Goal: Register for event/course

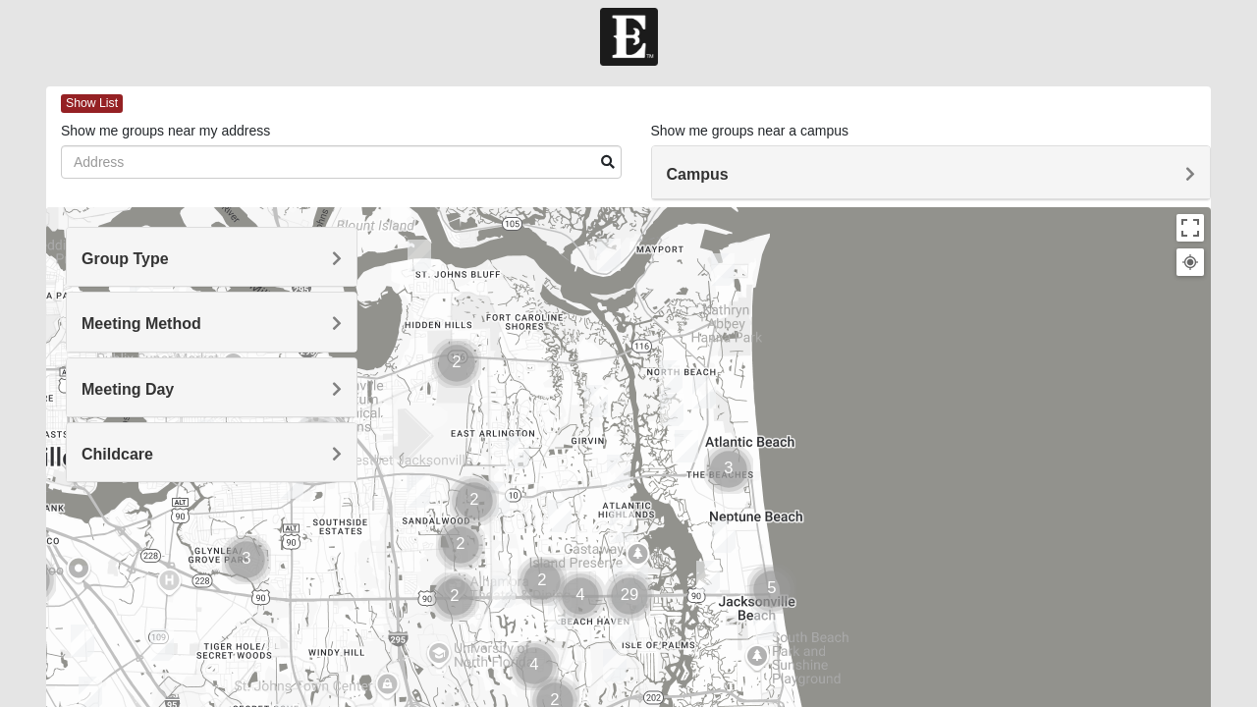
scroll to position [14, 0]
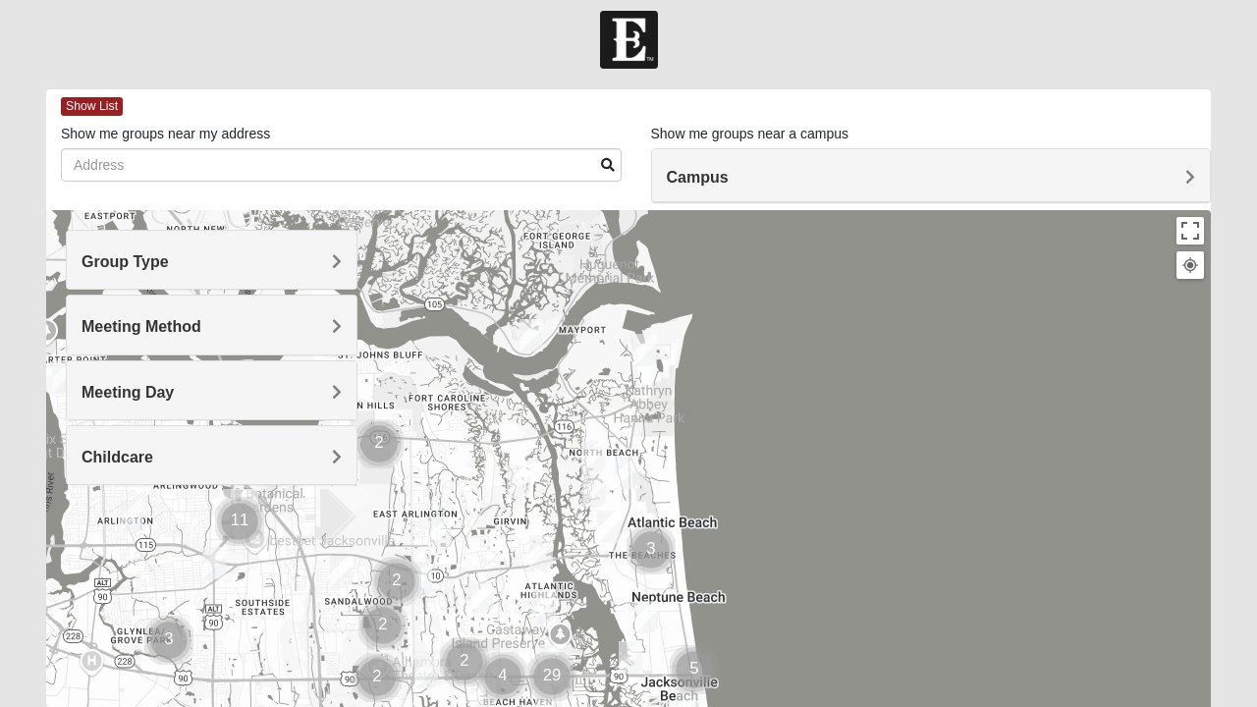
click at [348, 264] on div "Group Type" at bounding box center [212, 260] width 290 height 58
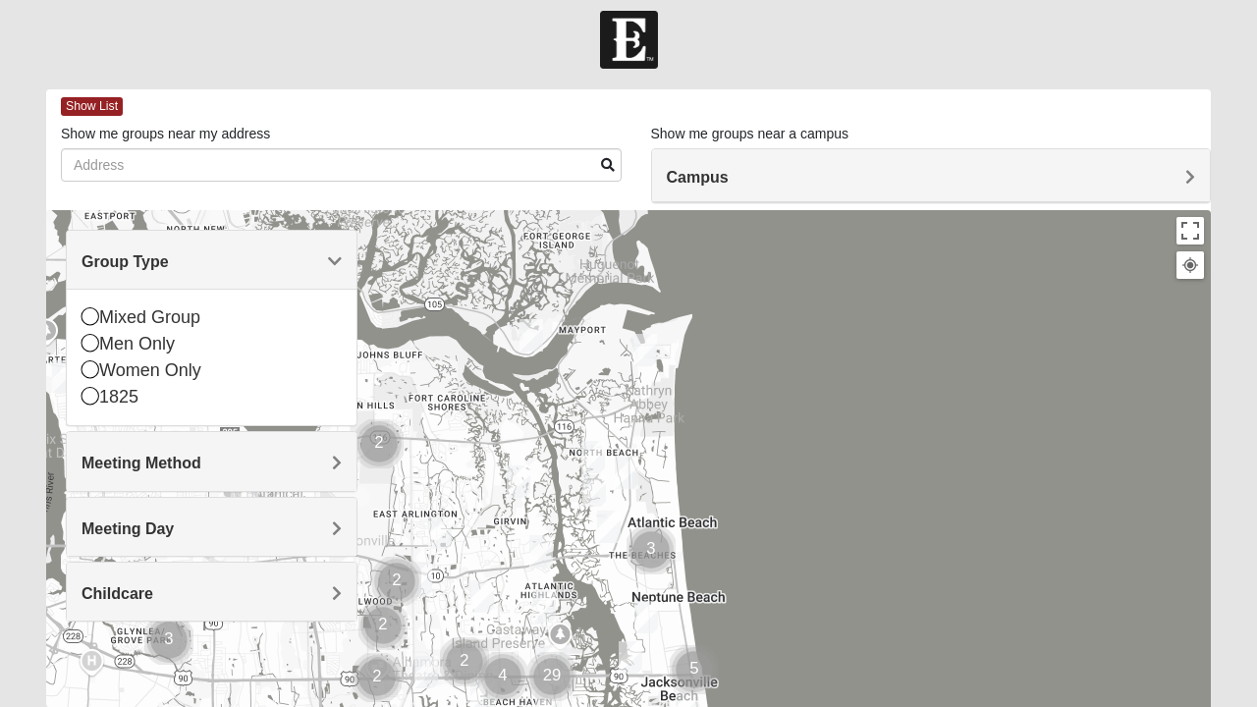
click at [100, 315] on div "Mixed Group" at bounding box center [211, 317] width 260 height 27
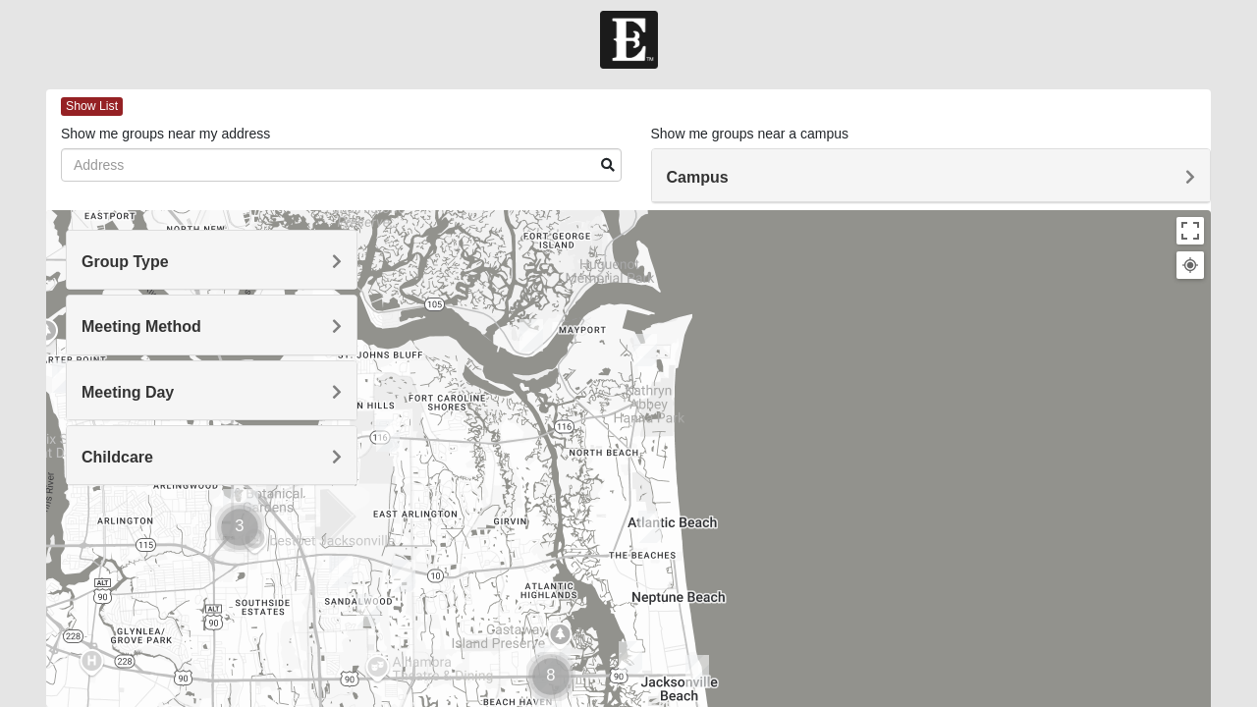
click at [222, 254] on h4 "Group Type" at bounding box center [211, 261] width 260 height 19
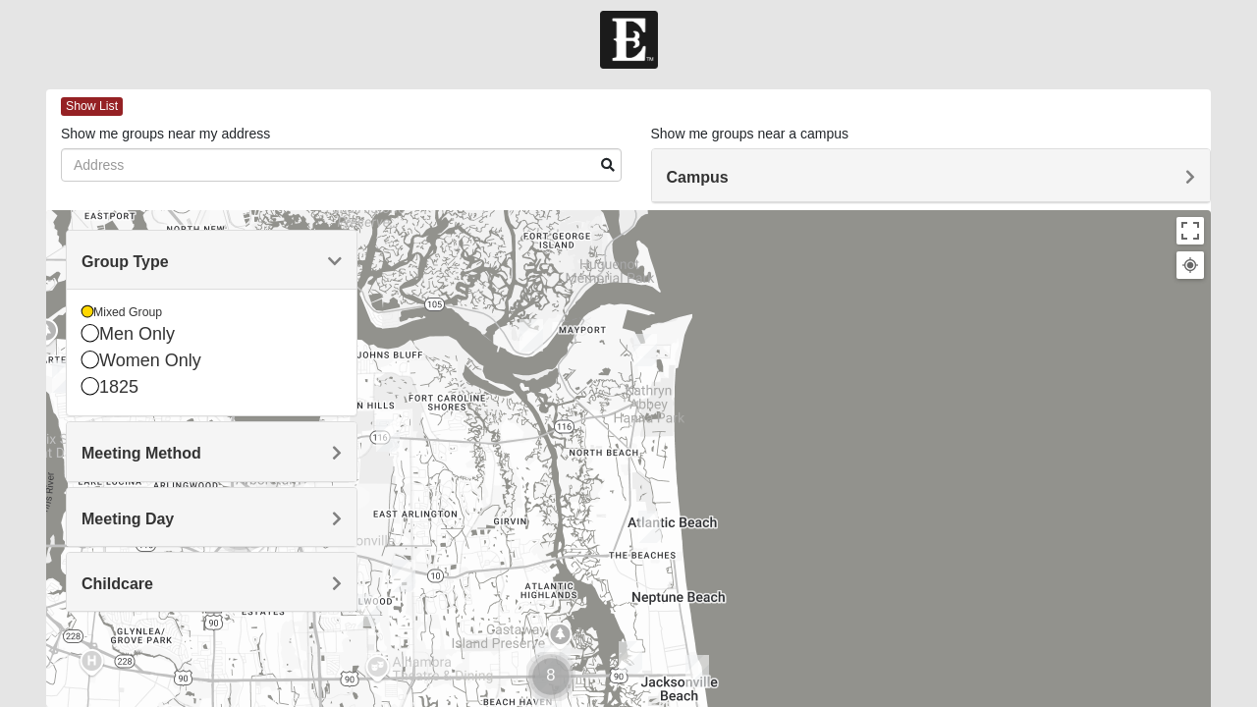
click at [218, 253] on h4 "Group Type" at bounding box center [211, 261] width 260 height 19
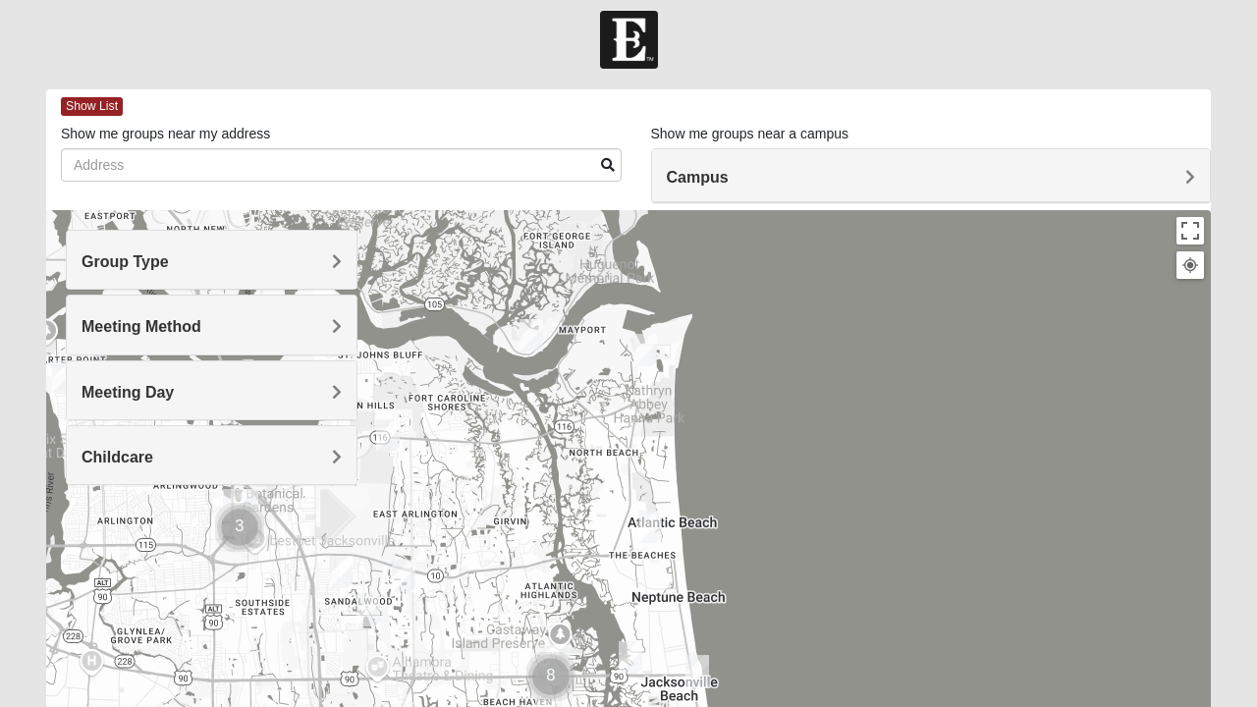
click at [201, 327] on span "Meeting Method" at bounding box center [141, 326] width 120 height 17
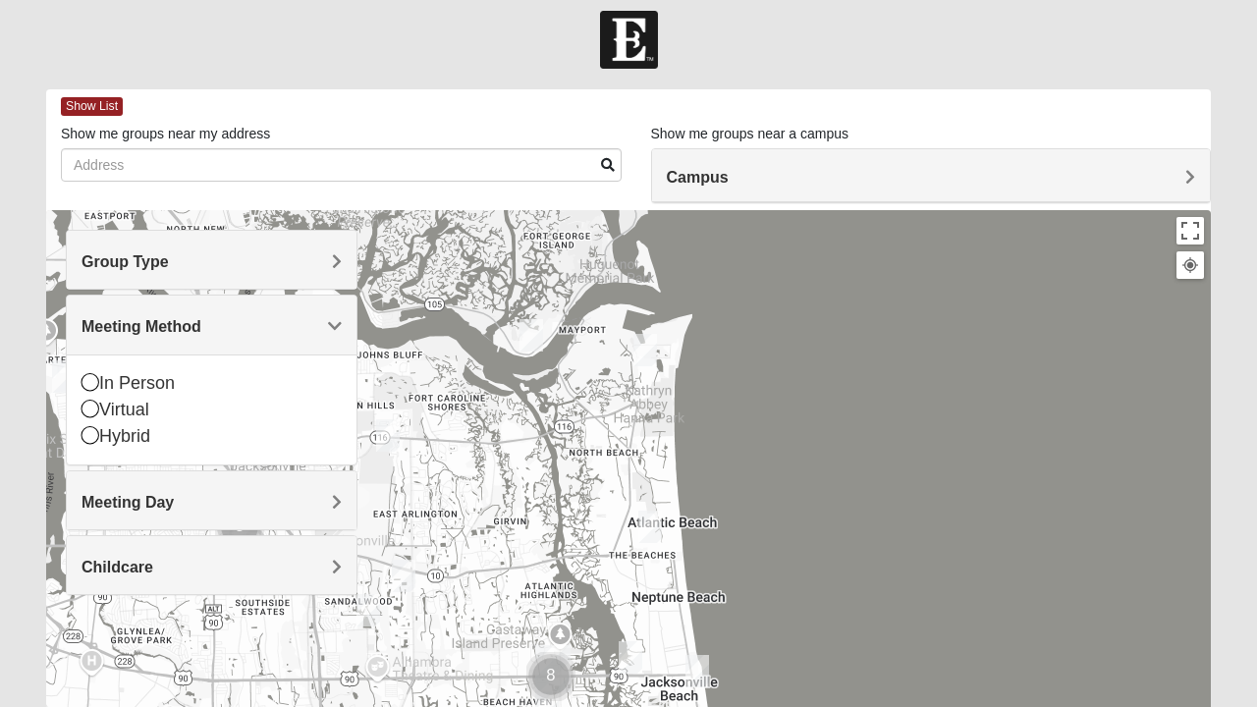
click at [96, 375] on icon at bounding box center [90, 382] width 18 height 18
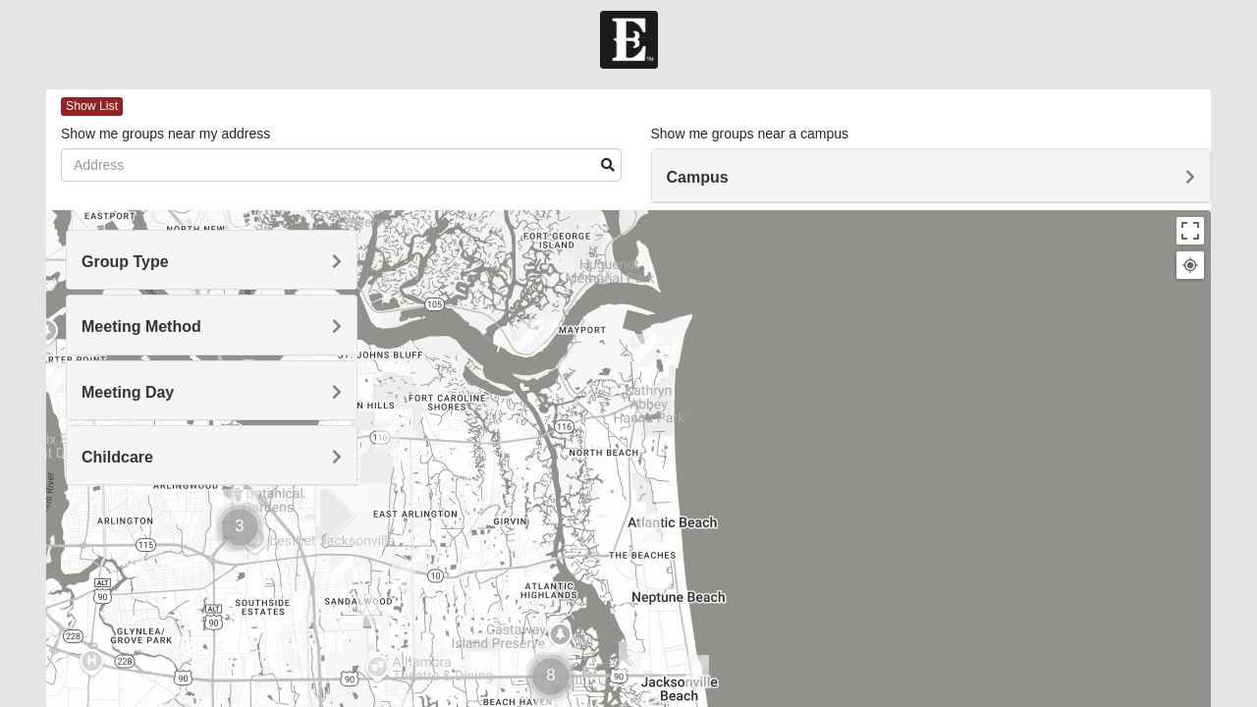
click at [153, 454] on span "Childcare" at bounding box center [117, 457] width 72 height 17
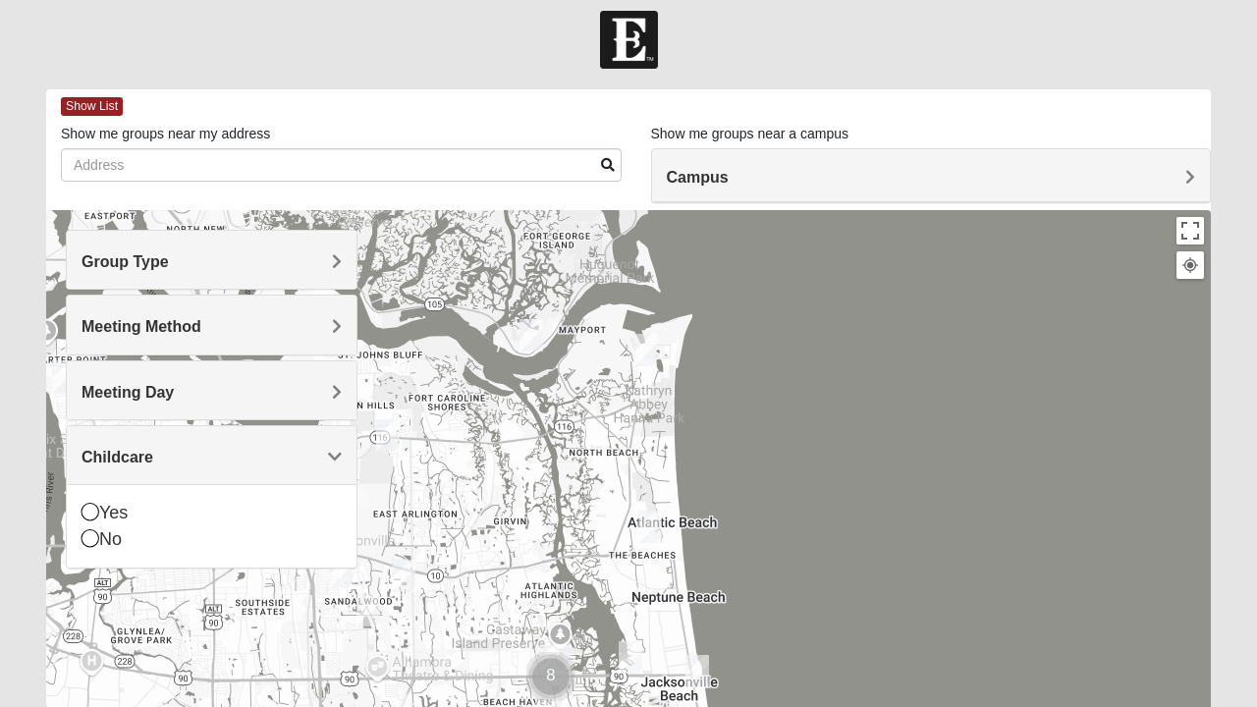
click at [99, 527] on div "No" at bounding box center [211, 539] width 260 height 27
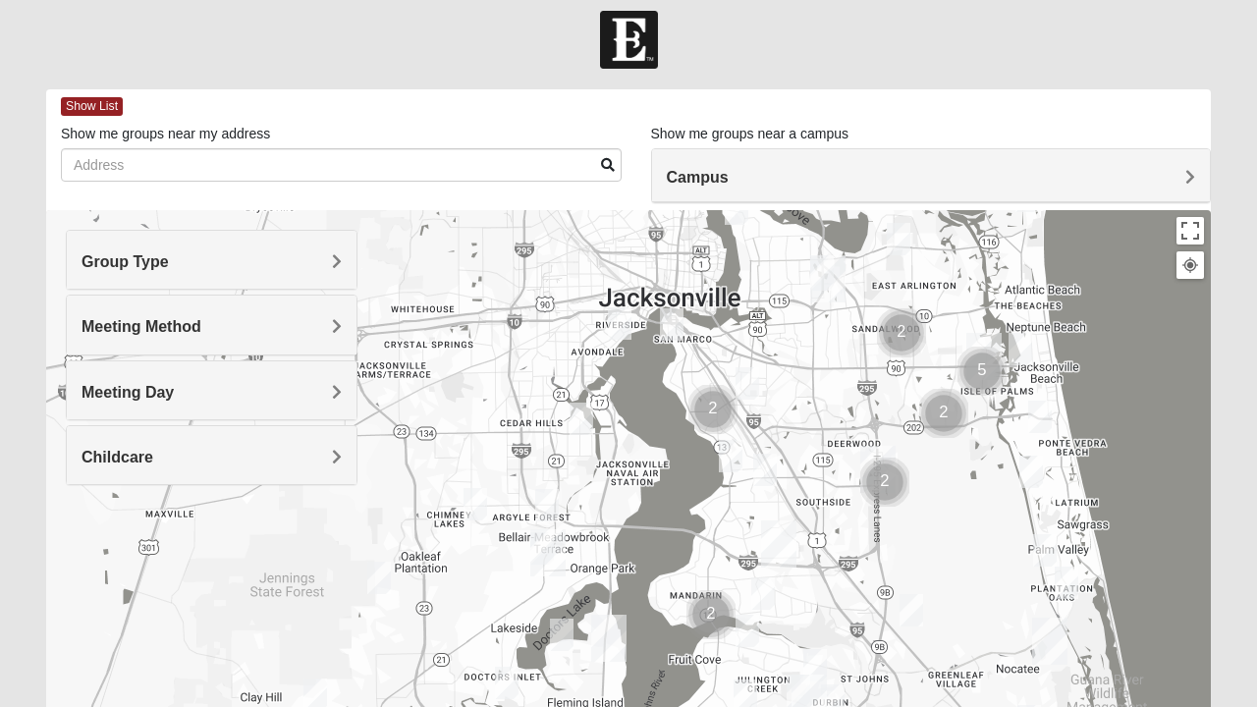
click at [591, 412] on img "Mixed Harrison 32210" at bounding box center [581, 419] width 39 height 48
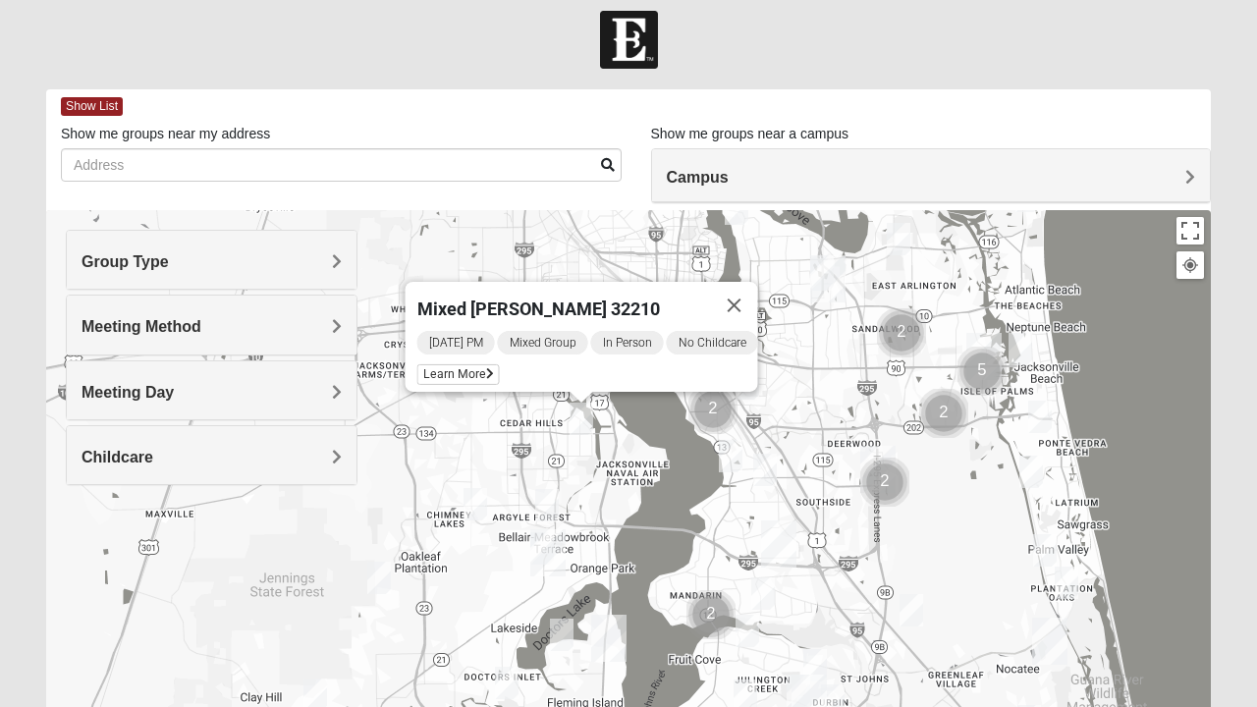
click at [461, 364] on span "Learn More" at bounding box center [458, 374] width 82 height 21
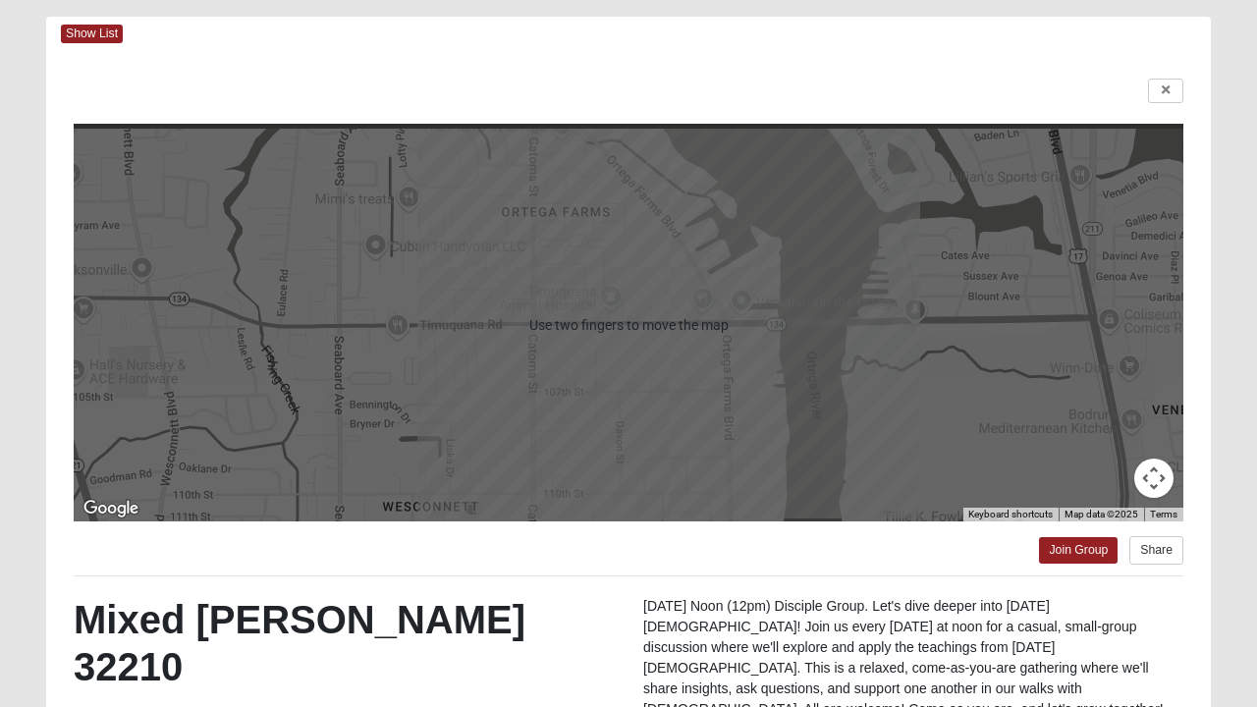
scroll to position [86, 0]
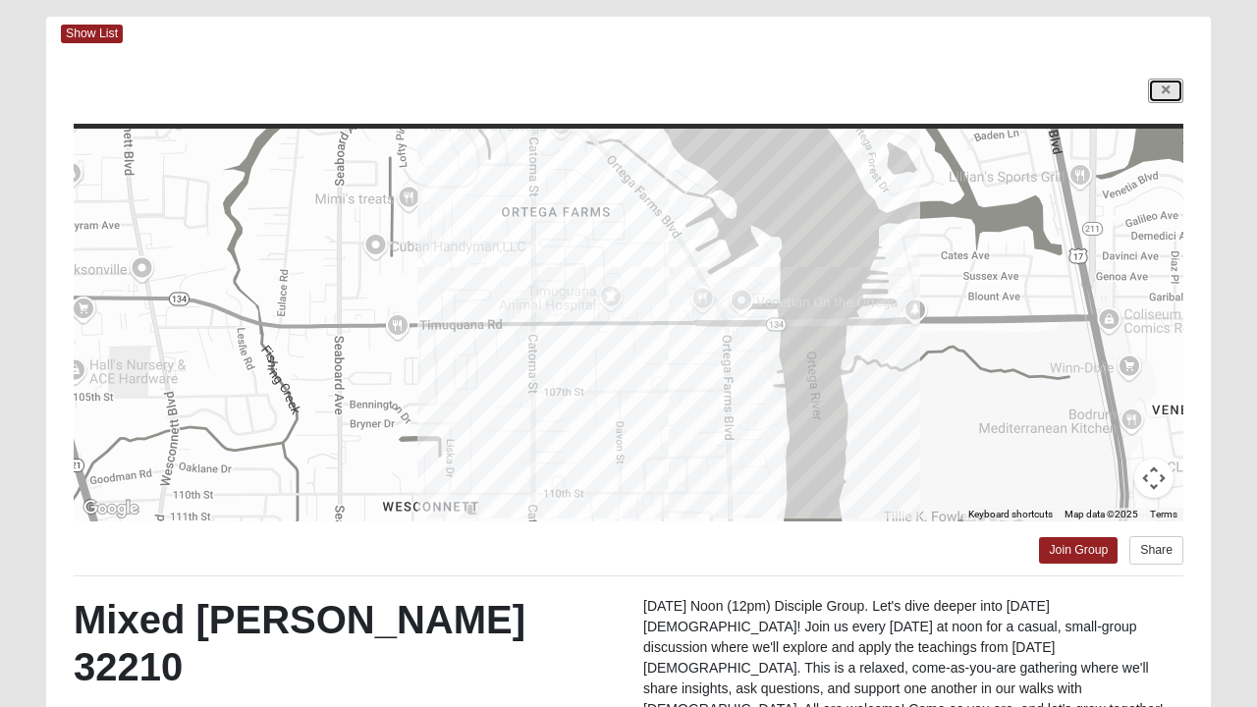
click at [1172, 92] on link at bounding box center [1165, 91] width 35 height 25
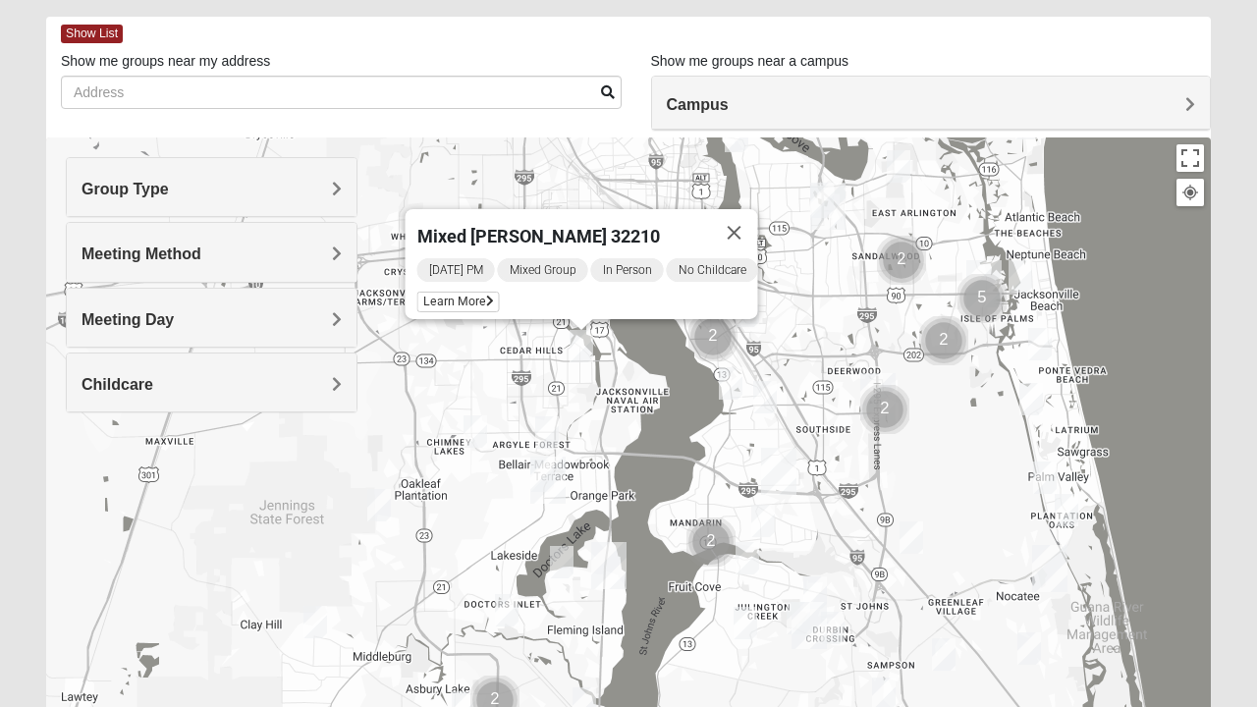
click at [750, 231] on button "Close" at bounding box center [734, 232] width 47 height 47
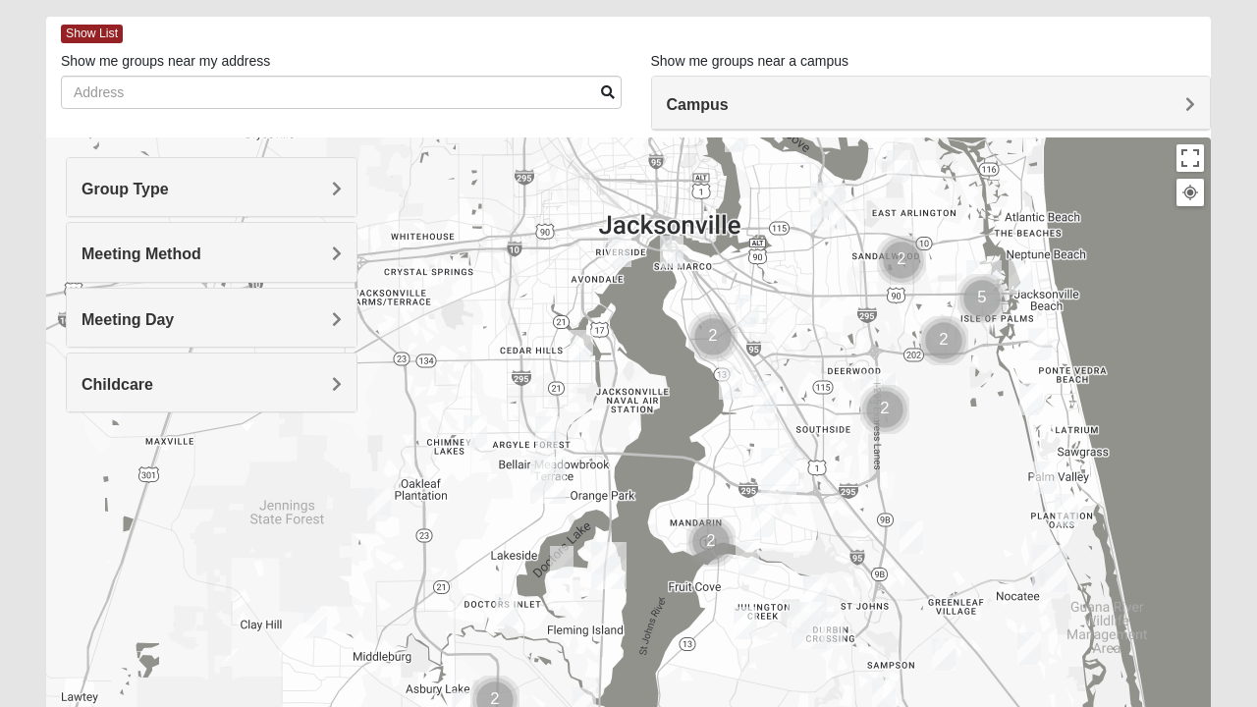
click at [625, 253] on img "Mixed Holleman 32205" at bounding box center [619, 251] width 39 height 48
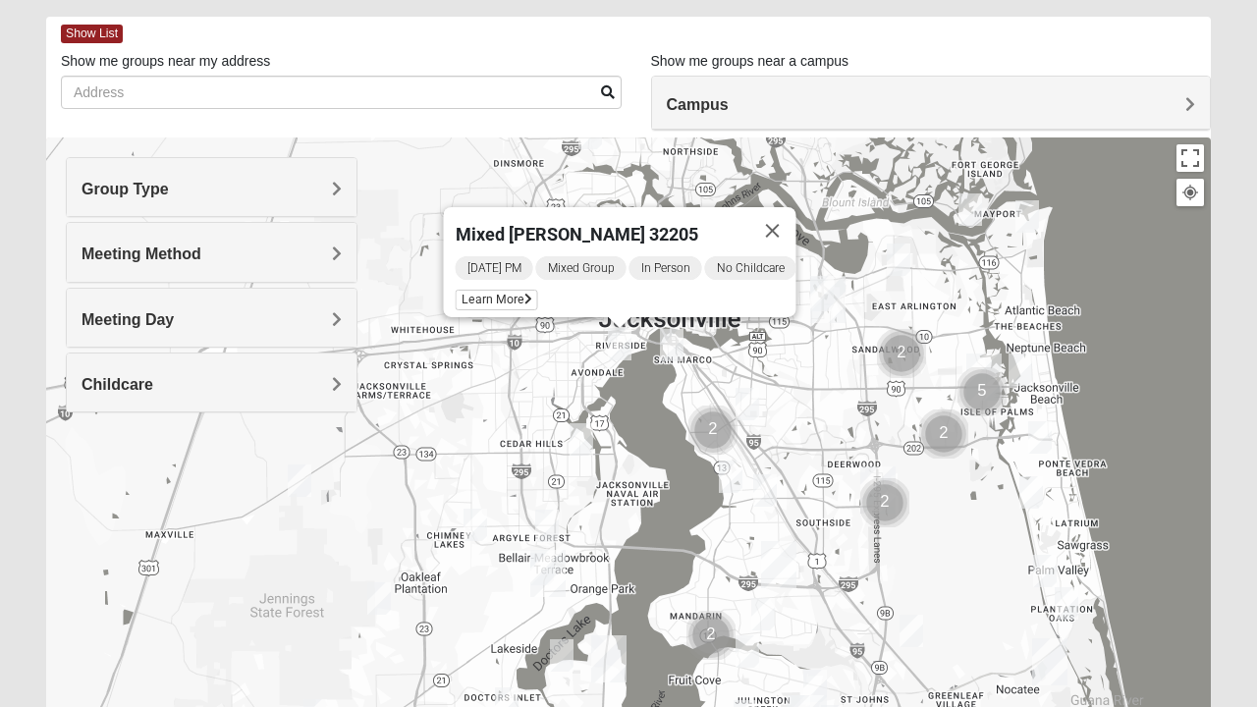
click at [509, 290] on span "Learn More" at bounding box center [496, 300] width 82 height 21
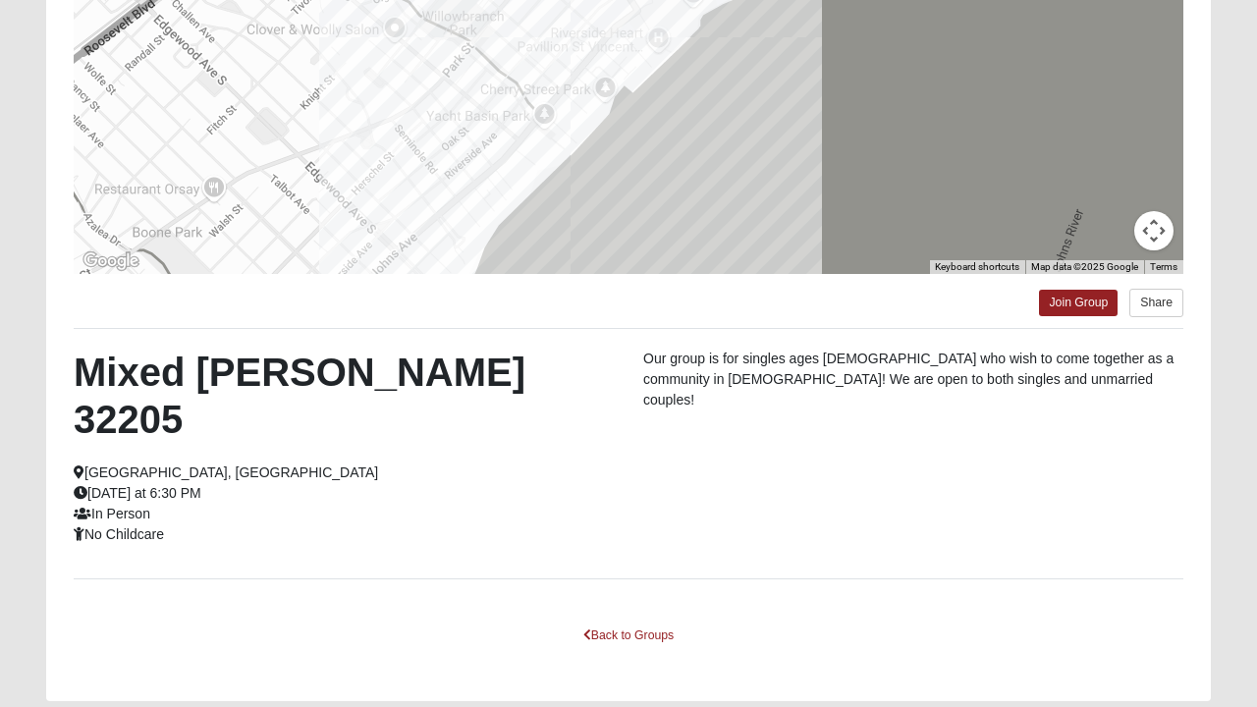
scroll to position [349, 0]
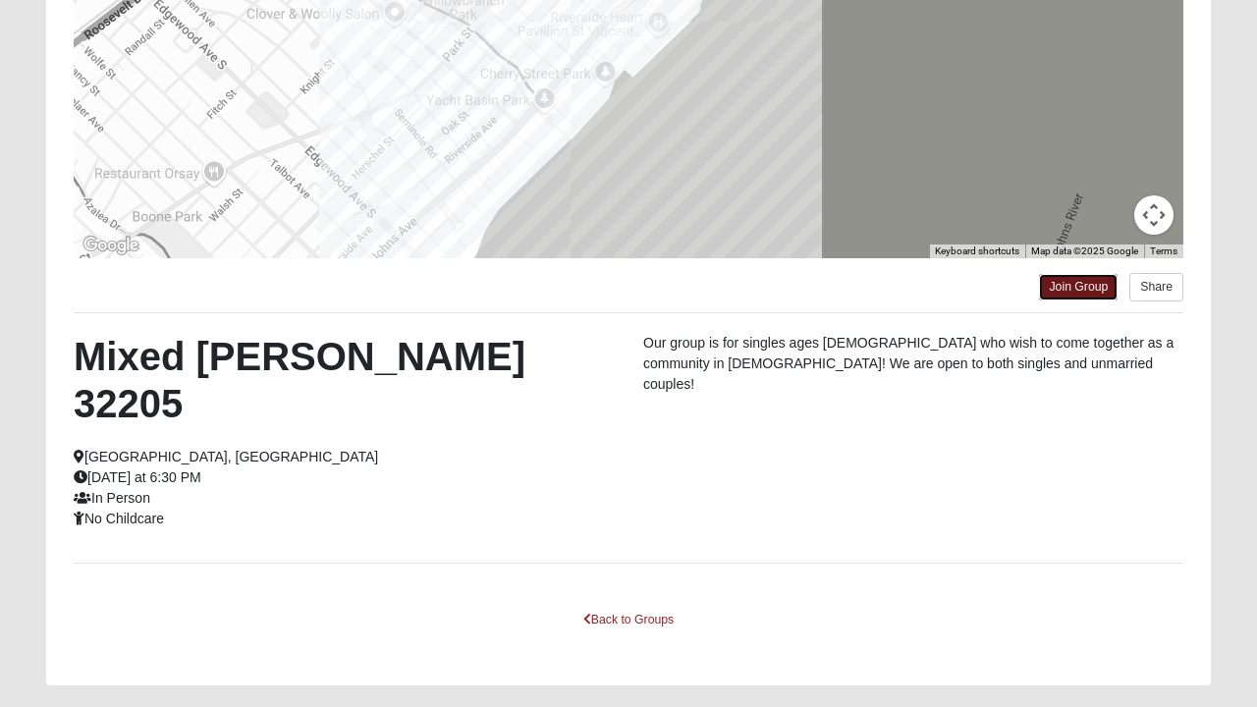
click at [1085, 284] on link "Join Group" at bounding box center [1078, 287] width 79 height 27
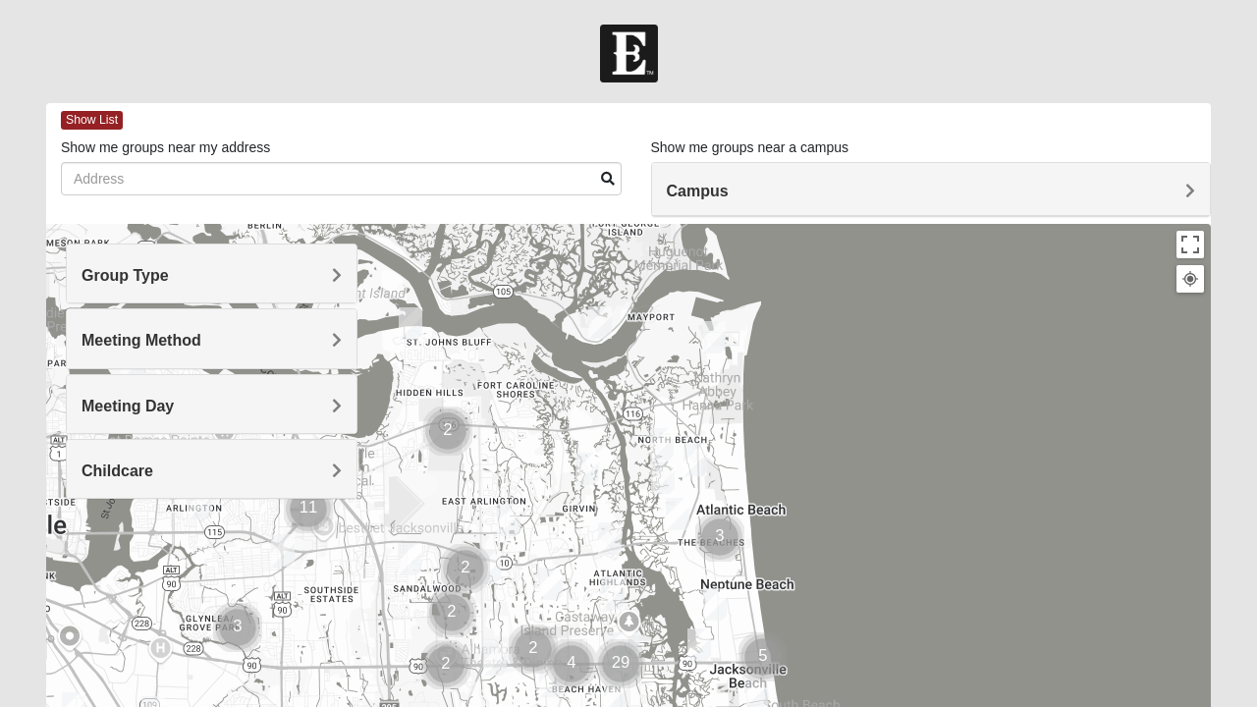
click at [356, 277] on div "Group Type Mixed Group Men Only Women Only 1825" at bounding box center [212, 273] width 292 height 60
click at [342, 267] on div "Group Type" at bounding box center [212, 273] width 290 height 58
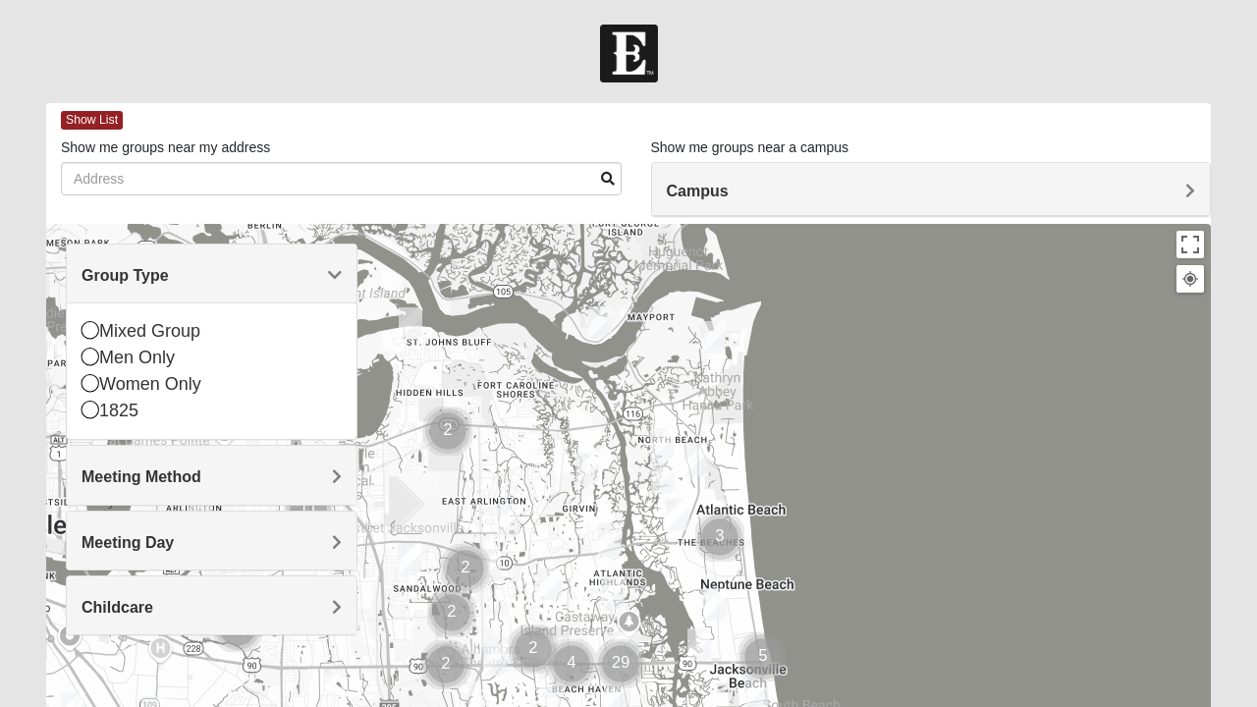
click at [100, 340] on div "Mixed Group" at bounding box center [211, 331] width 260 height 27
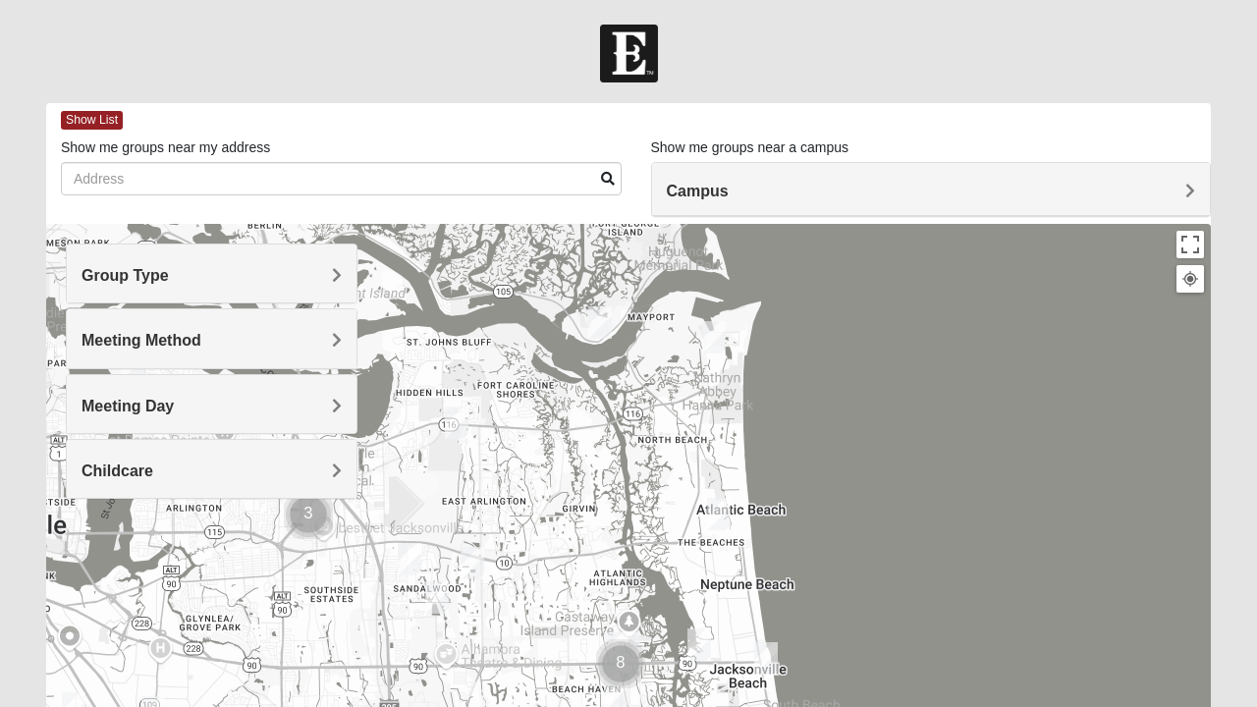
click at [349, 342] on div "Meeting Method" at bounding box center [212, 338] width 290 height 58
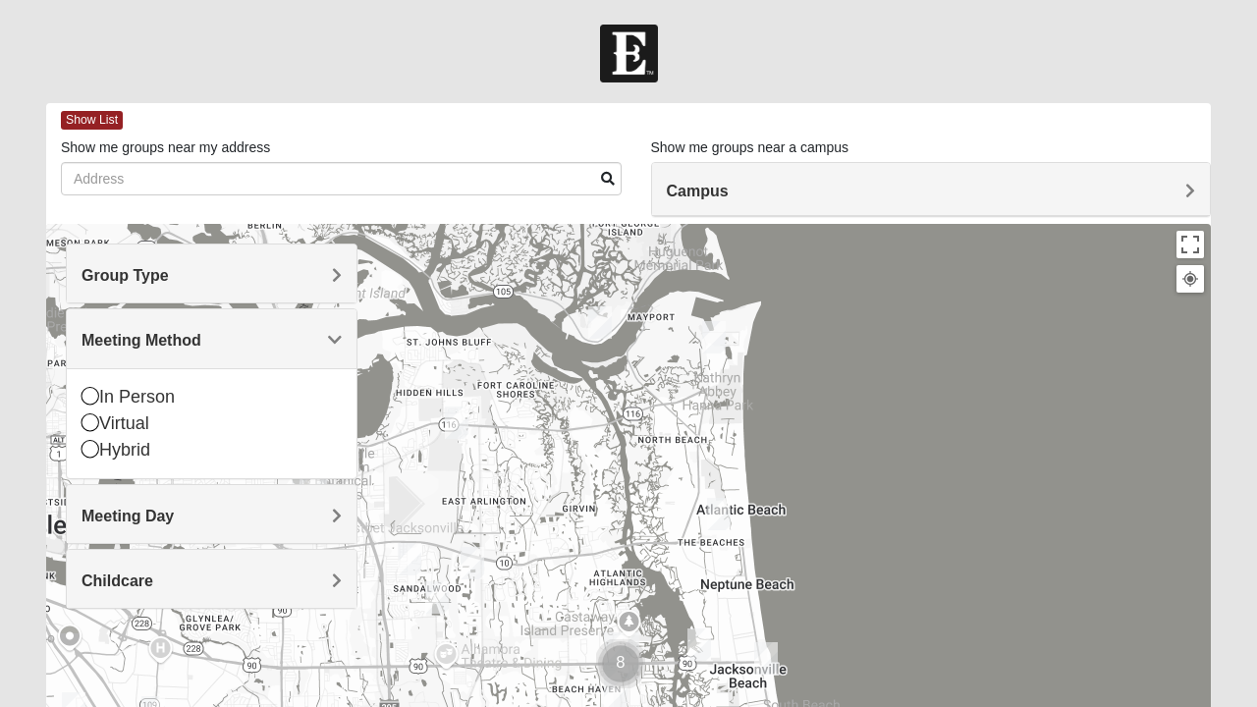
click at [104, 393] on div "In Person" at bounding box center [211, 397] width 260 height 27
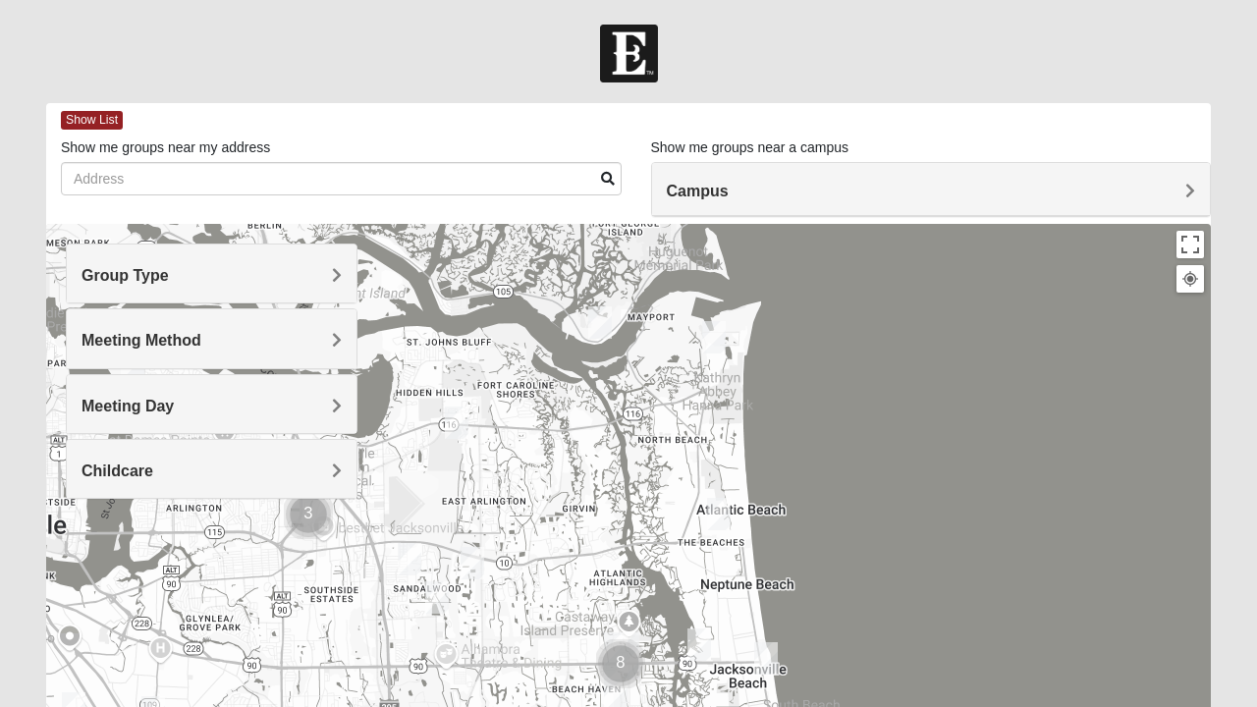
click at [348, 470] on div "Childcare" at bounding box center [212, 469] width 290 height 58
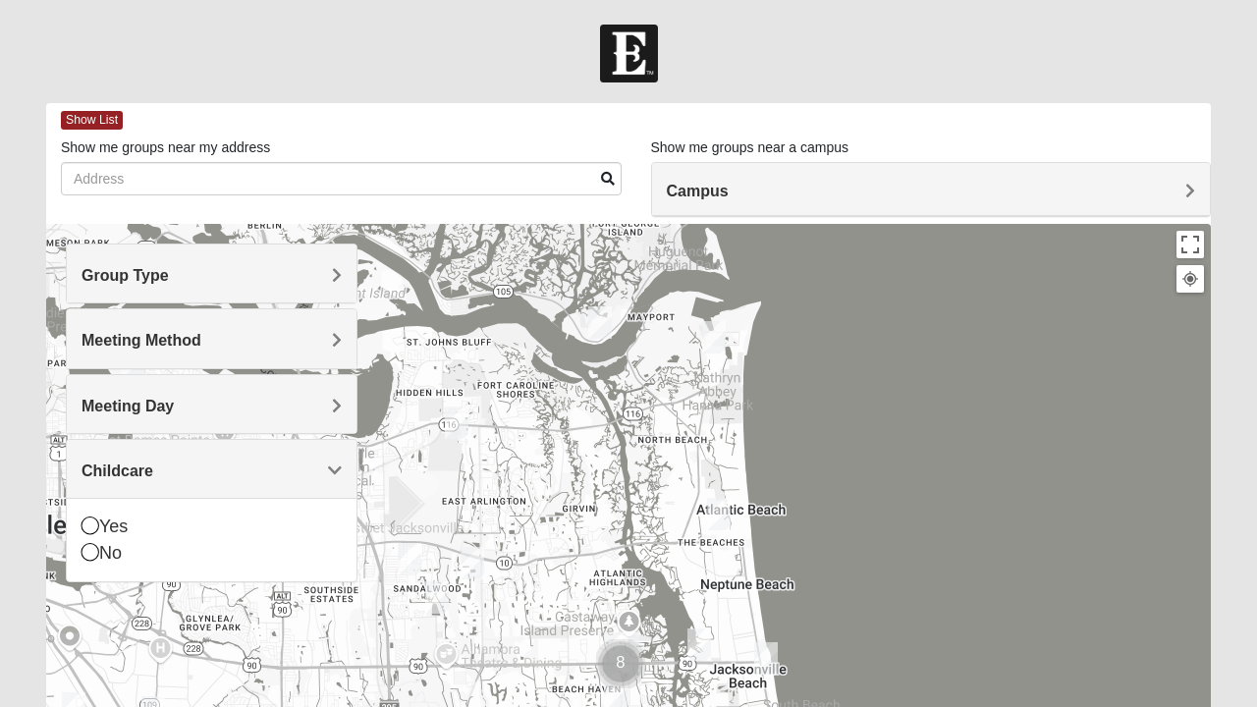
click at [96, 558] on icon at bounding box center [90, 552] width 18 height 18
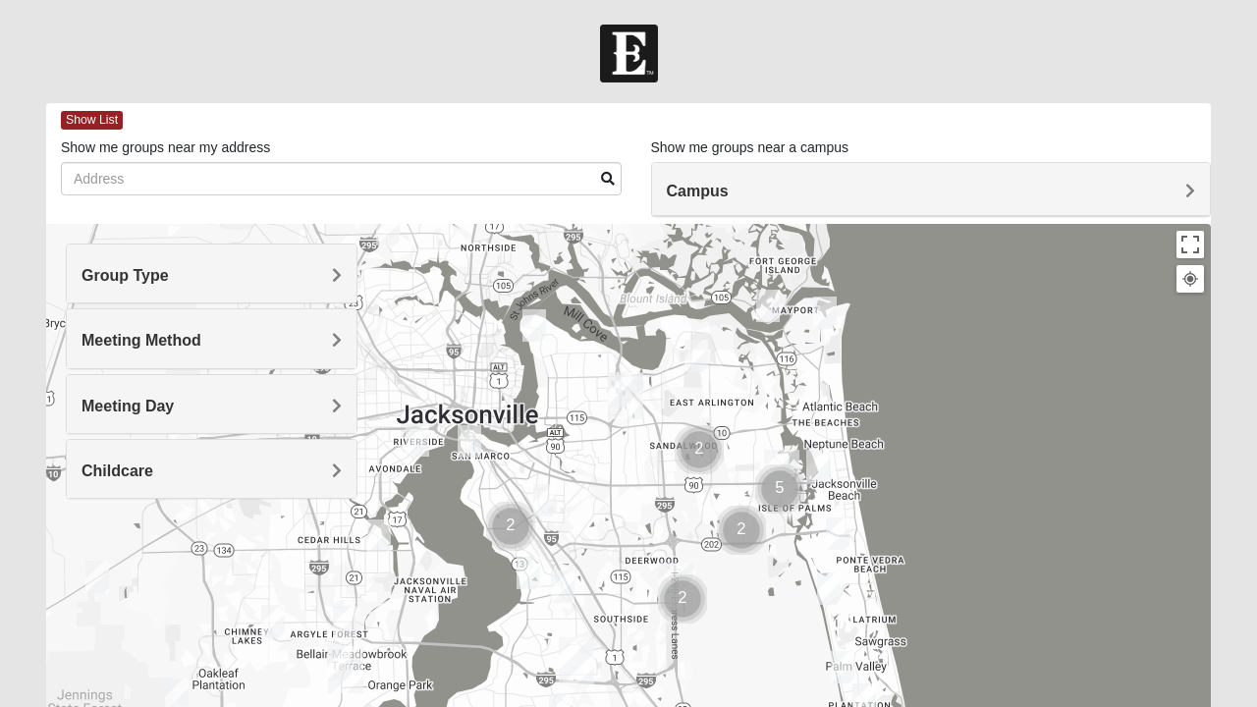
click at [344, 279] on div "Group Type" at bounding box center [212, 273] width 290 height 58
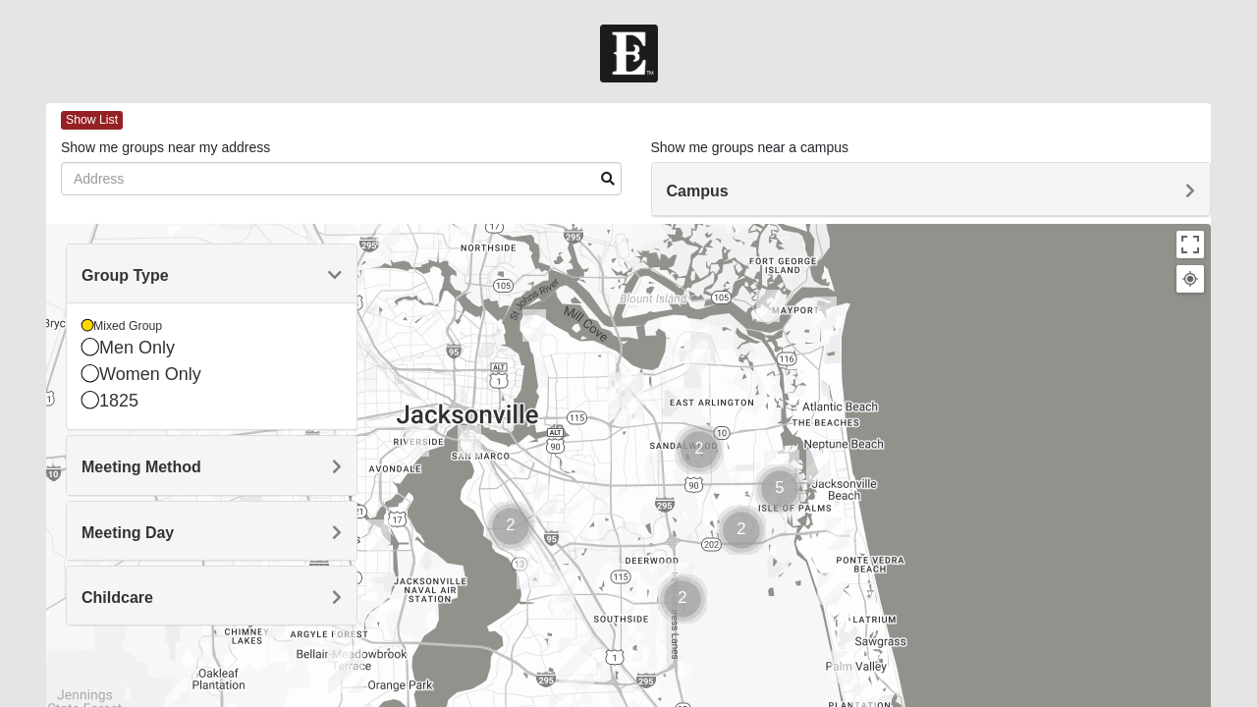
click at [235, 282] on h4 "Group Type" at bounding box center [211, 275] width 260 height 19
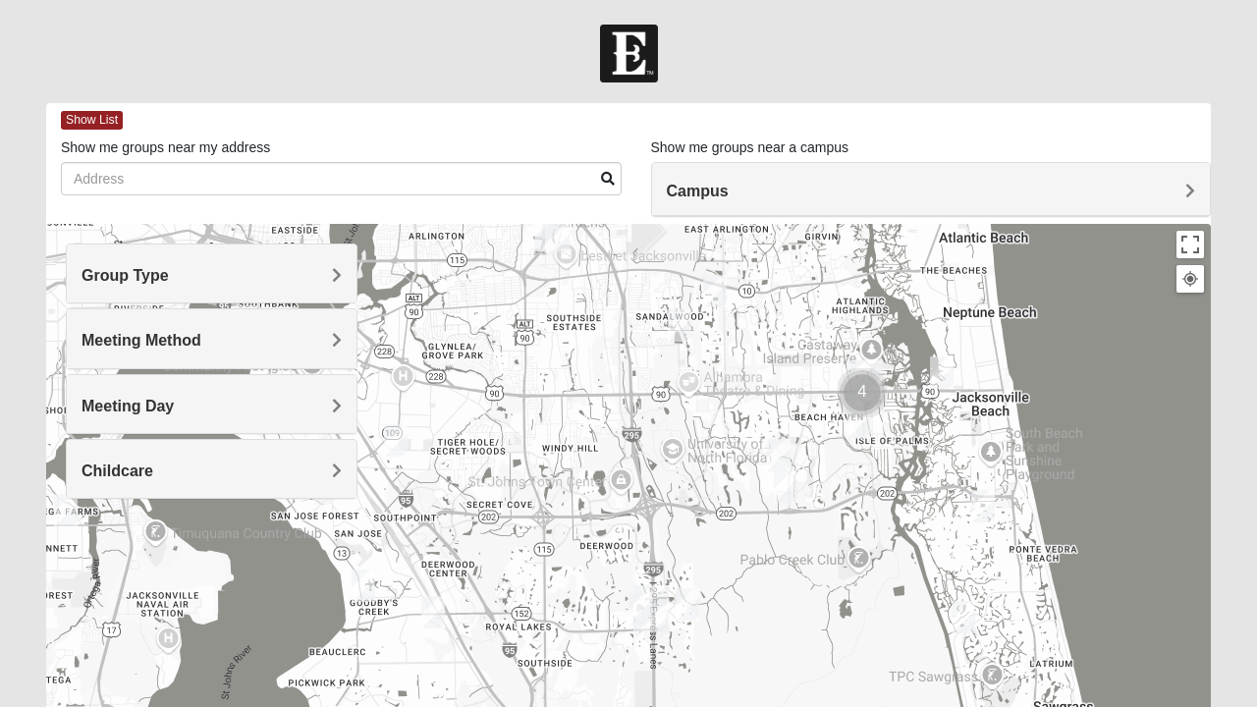
click at [866, 390] on img "Cluster of 4 groups" at bounding box center [862, 392] width 65 height 65
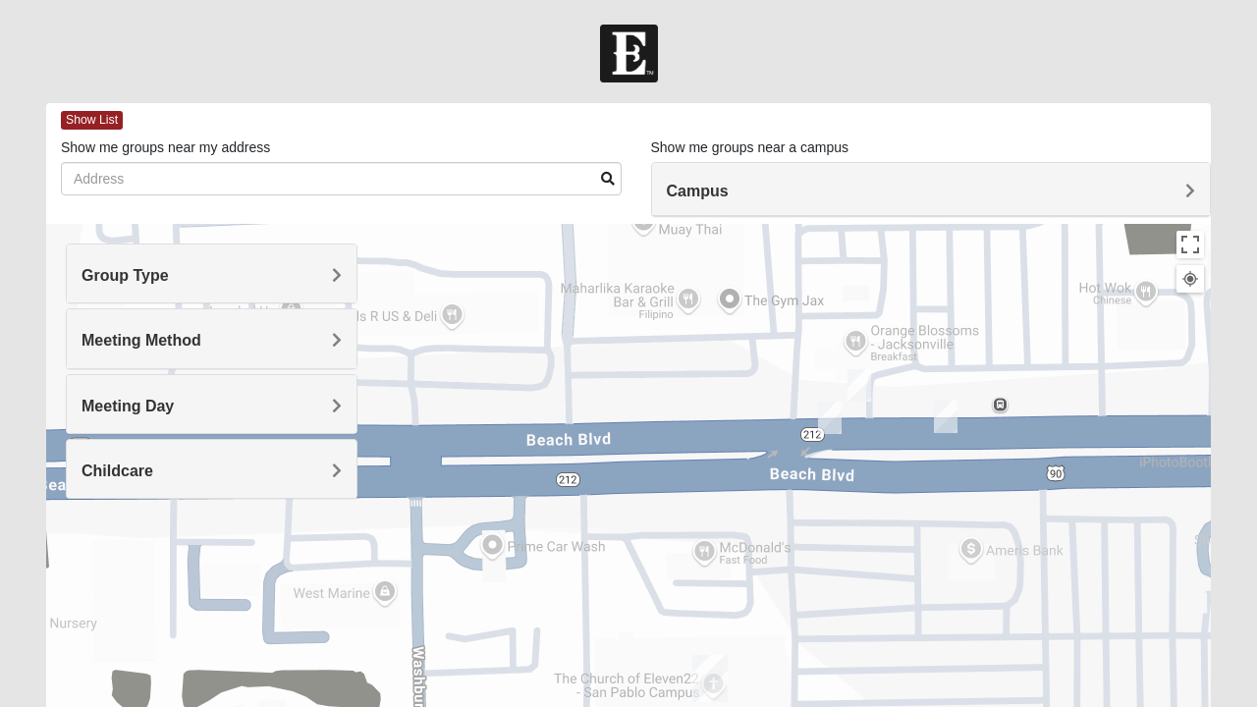
click at [833, 414] on img "On Campus Mixed Salas 32250" at bounding box center [829, 418] width 39 height 48
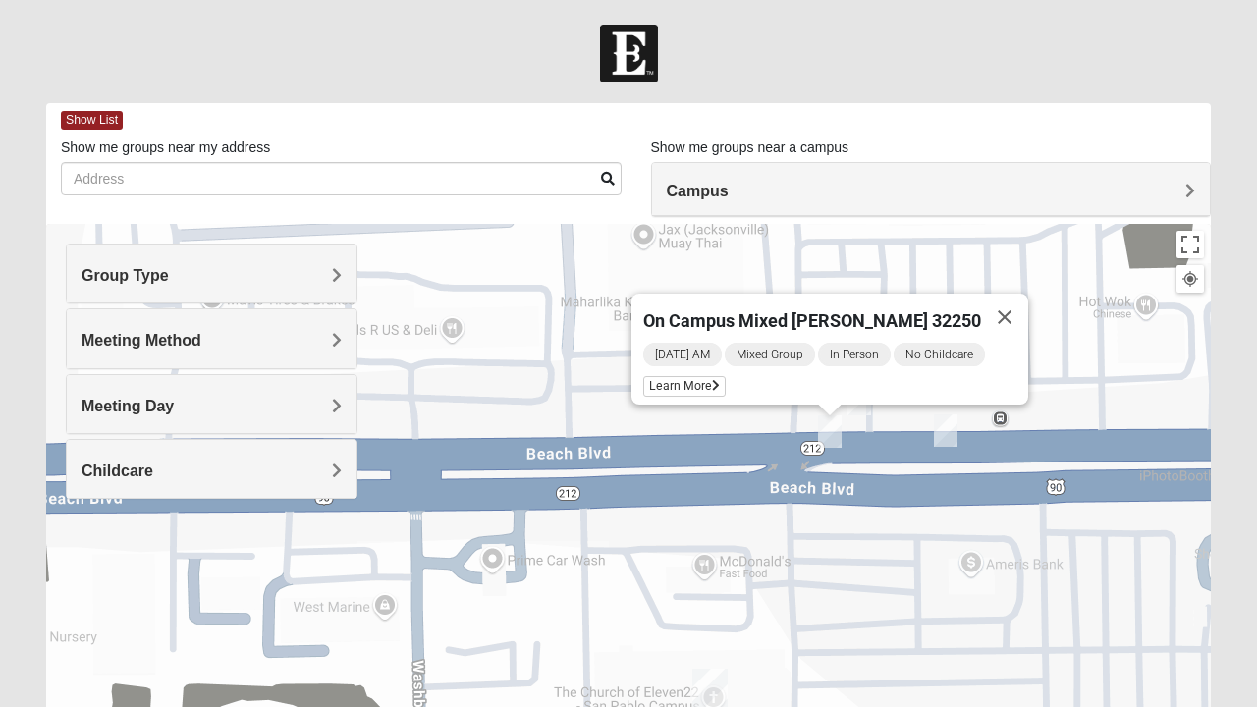
click at [998, 304] on button "Close" at bounding box center [1004, 317] width 47 height 47
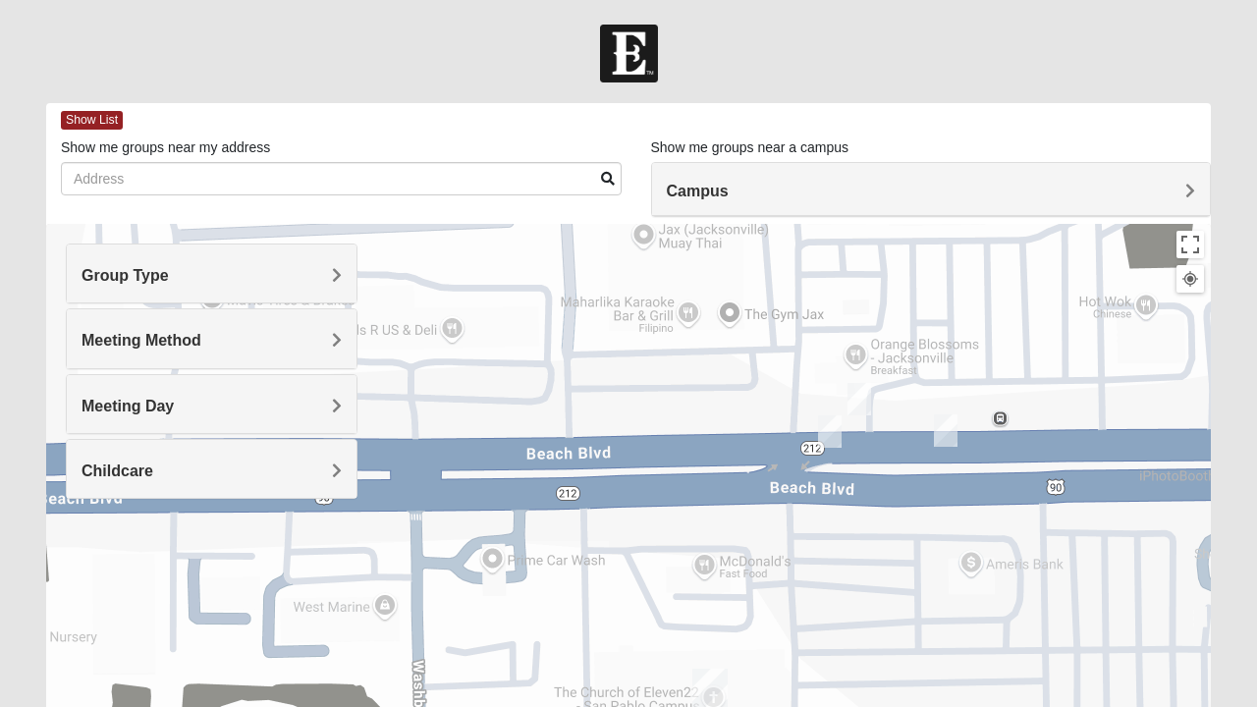
click at [949, 428] on img "On Campus Mixed Smith 32250" at bounding box center [945, 430] width 39 height 48
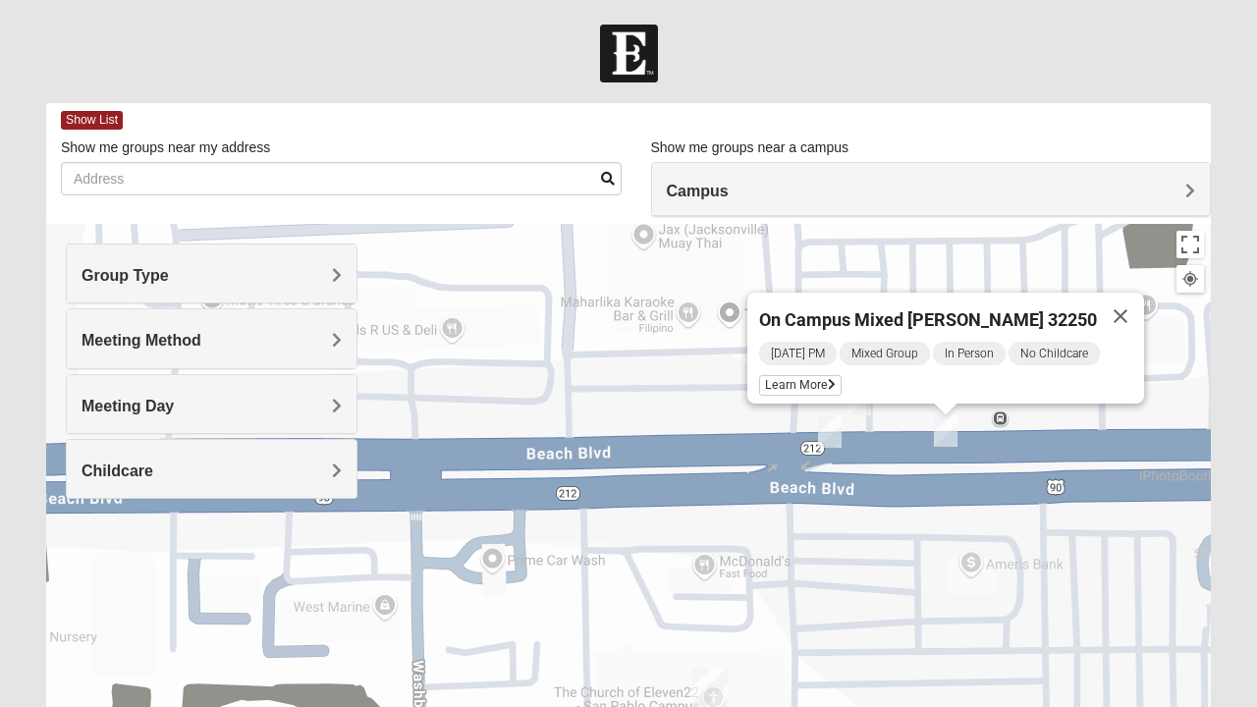
click at [831, 375] on span "Learn More" at bounding box center [800, 385] width 82 height 21
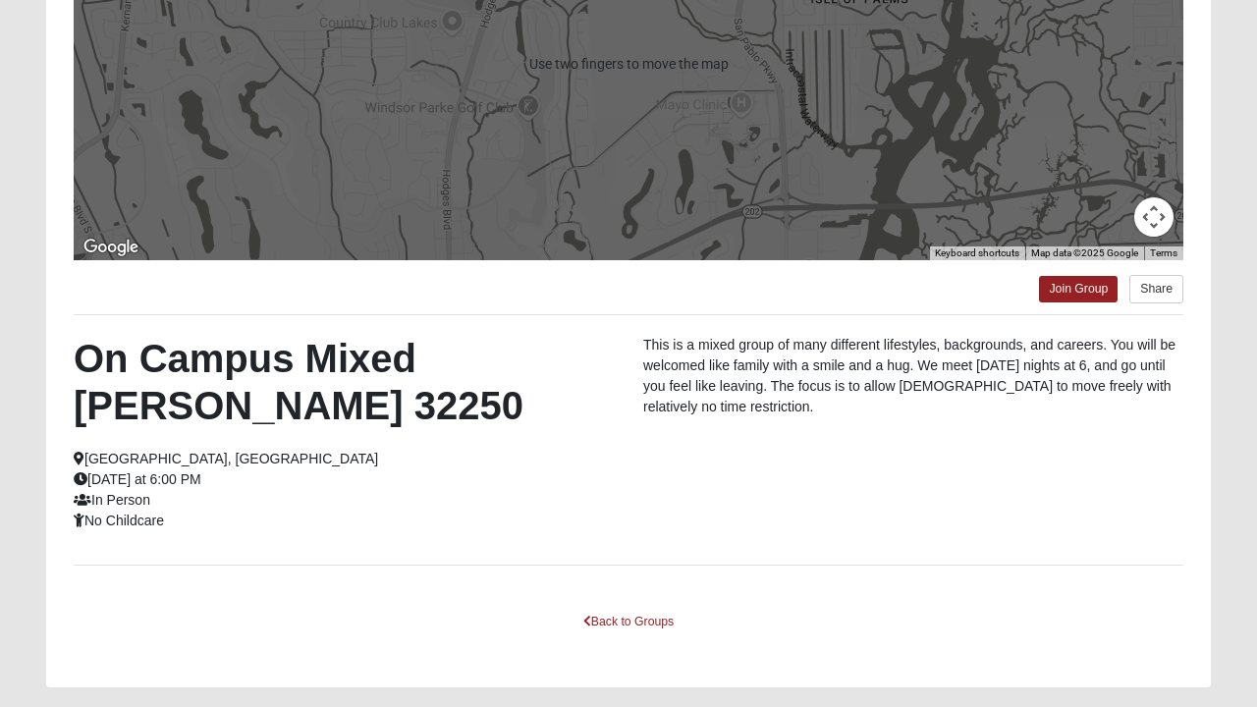
scroll to position [397, 0]
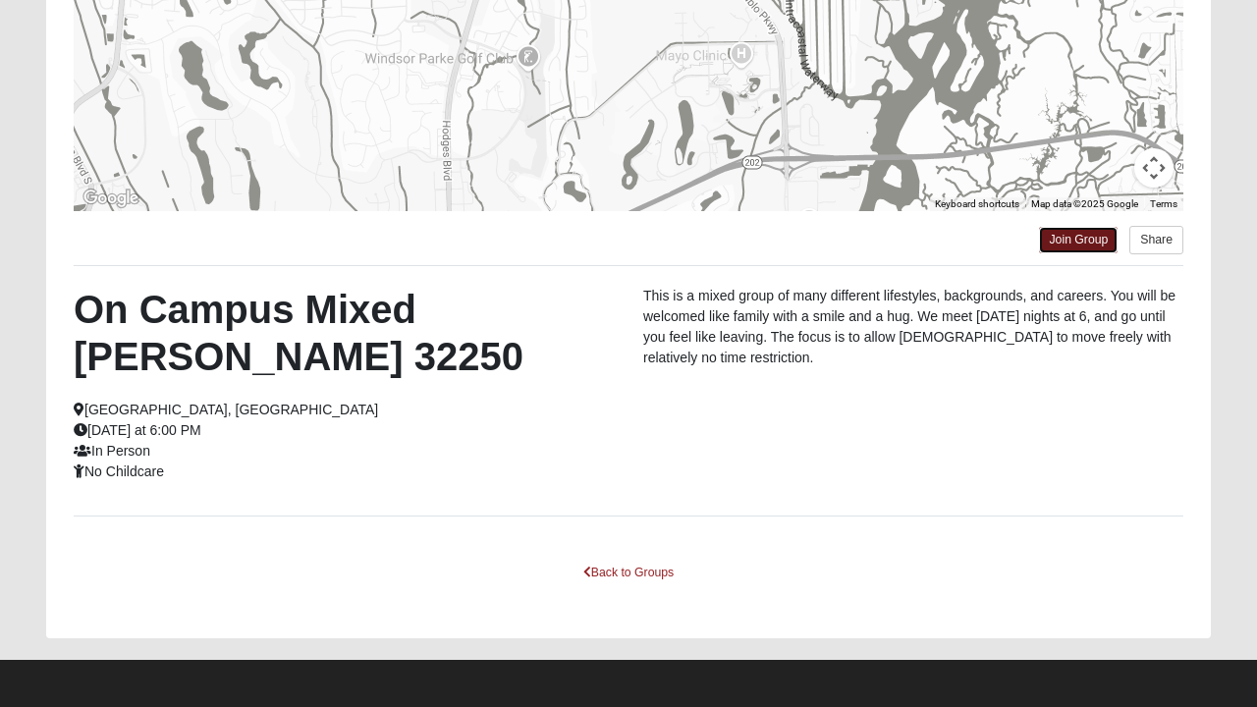
click at [1087, 238] on link "Join Group" at bounding box center [1078, 240] width 79 height 27
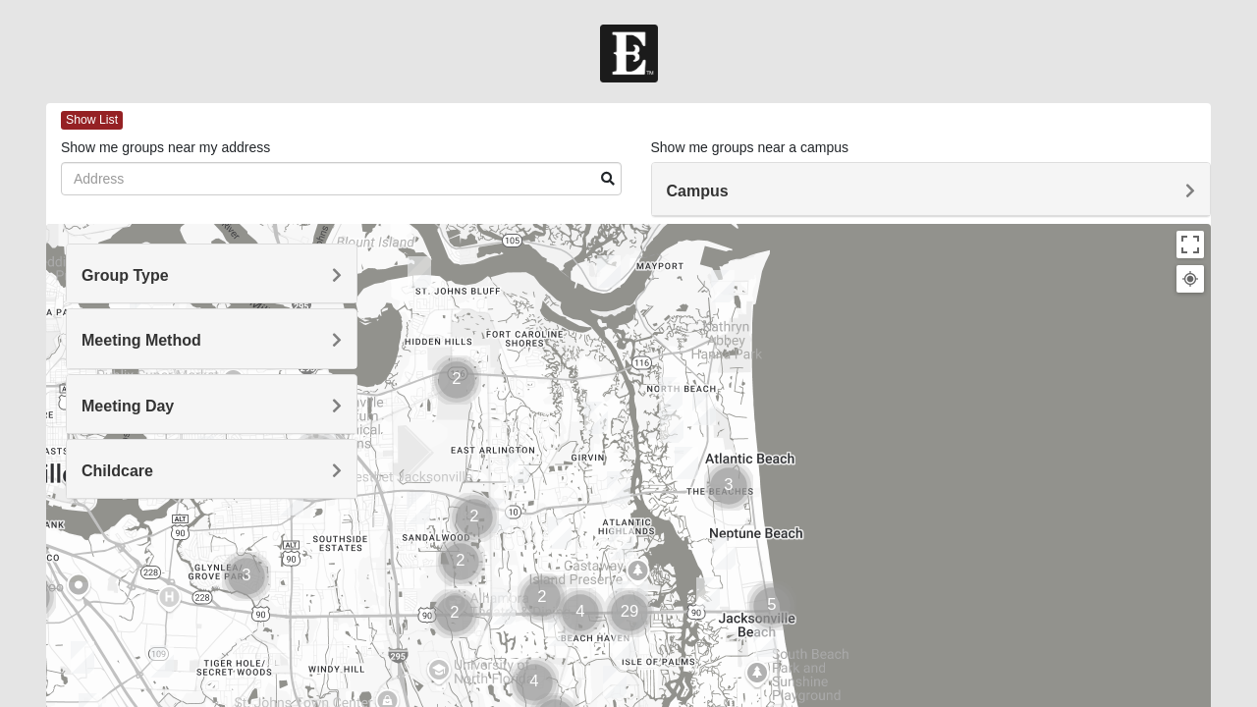
click at [344, 281] on div "Group Type" at bounding box center [212, 273] width 290 height 58
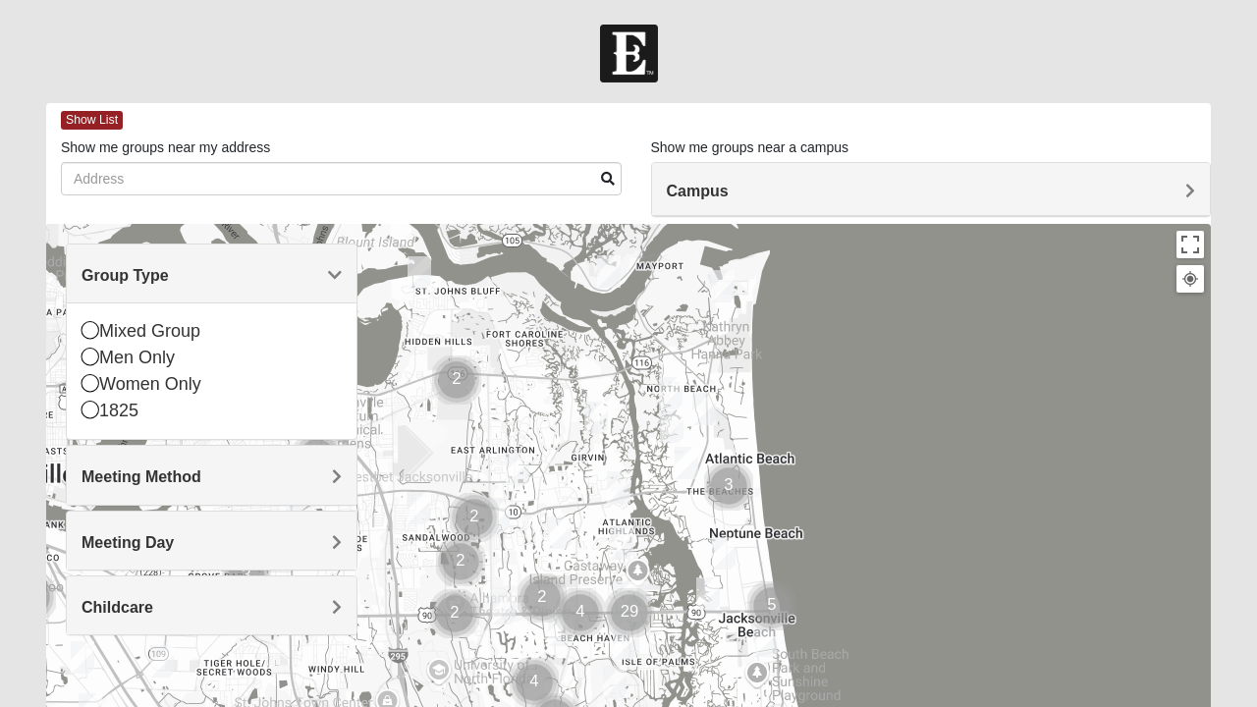
click at [102, 413] on div "1825" at bounding box center [211, 411] width 260 height 27
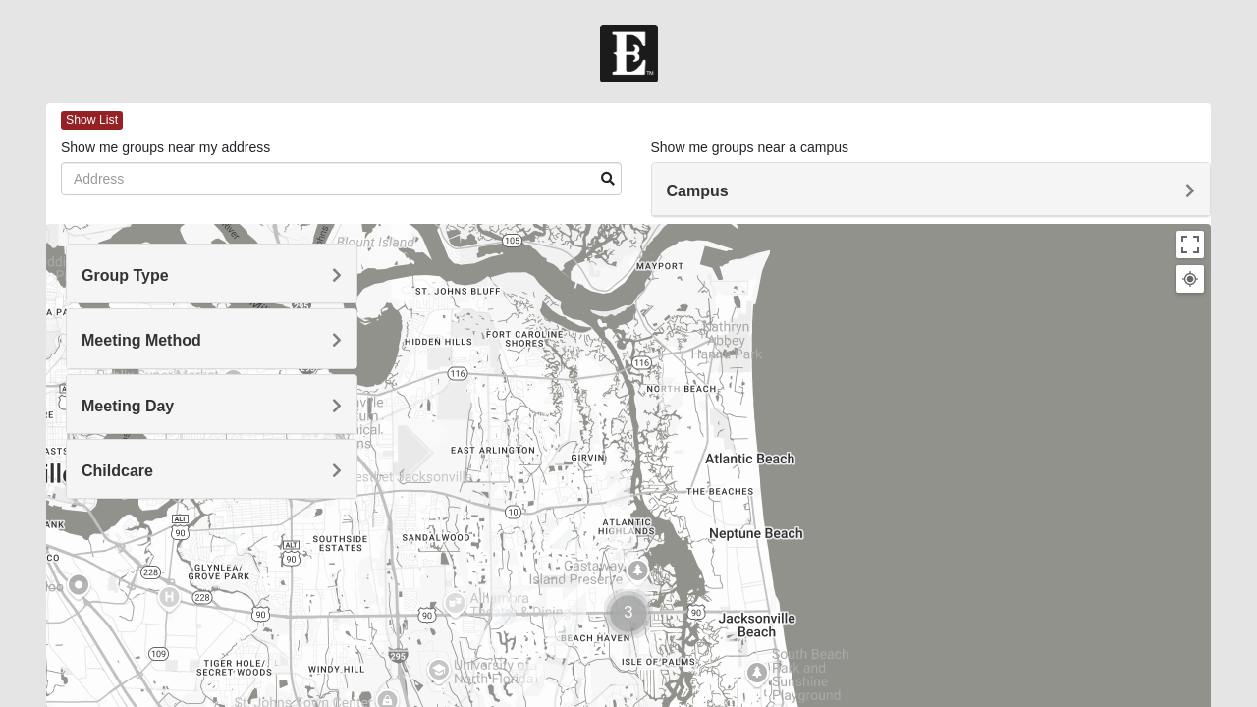
click at [204, 346] on h4 "Meeting Method" at bounding box center [211, 340] width 260 height 19
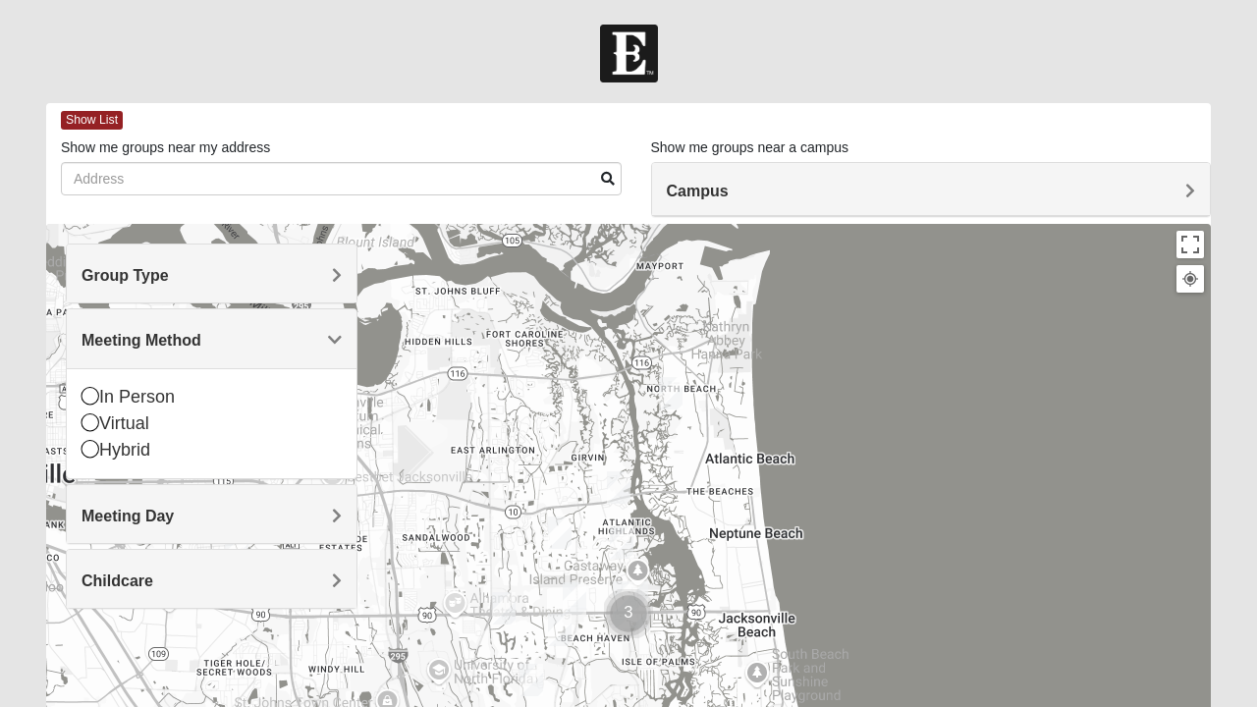
click at [93, 398] on icon at bounding box center [90, 396] width 18 height 18
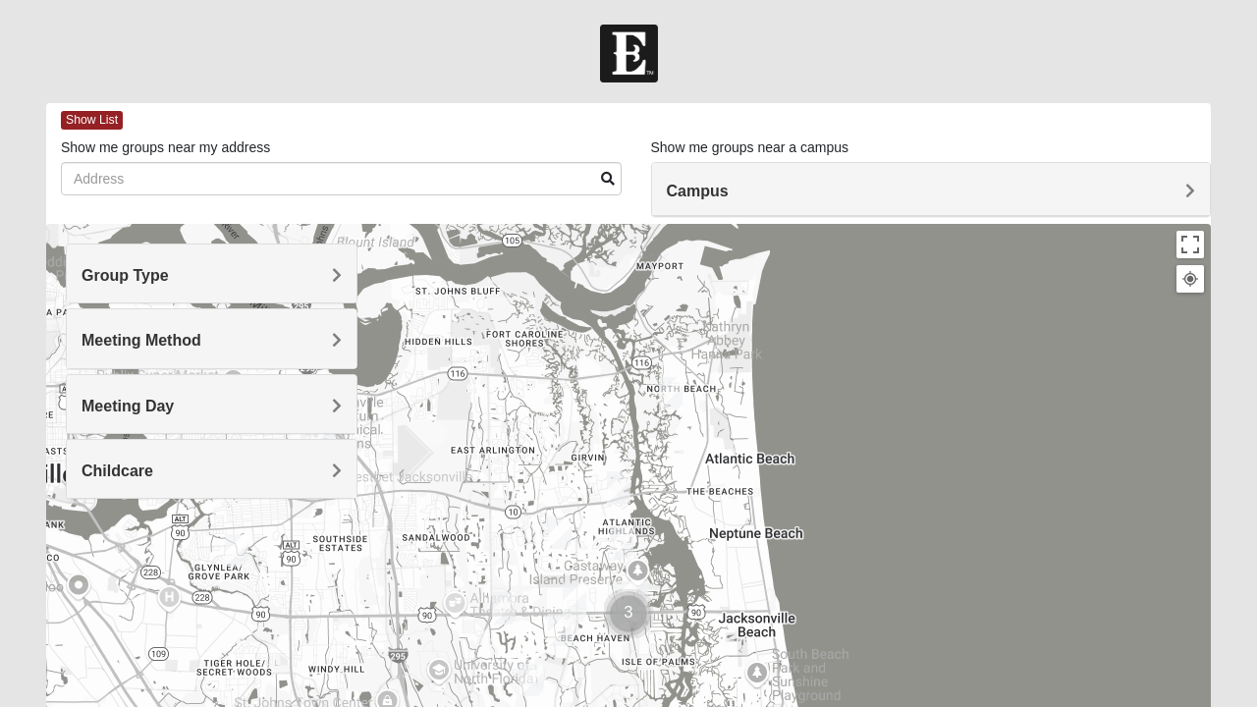
click at [345, 468] on div "Childcare" at bounding box center [212, 469] width 290 height 58
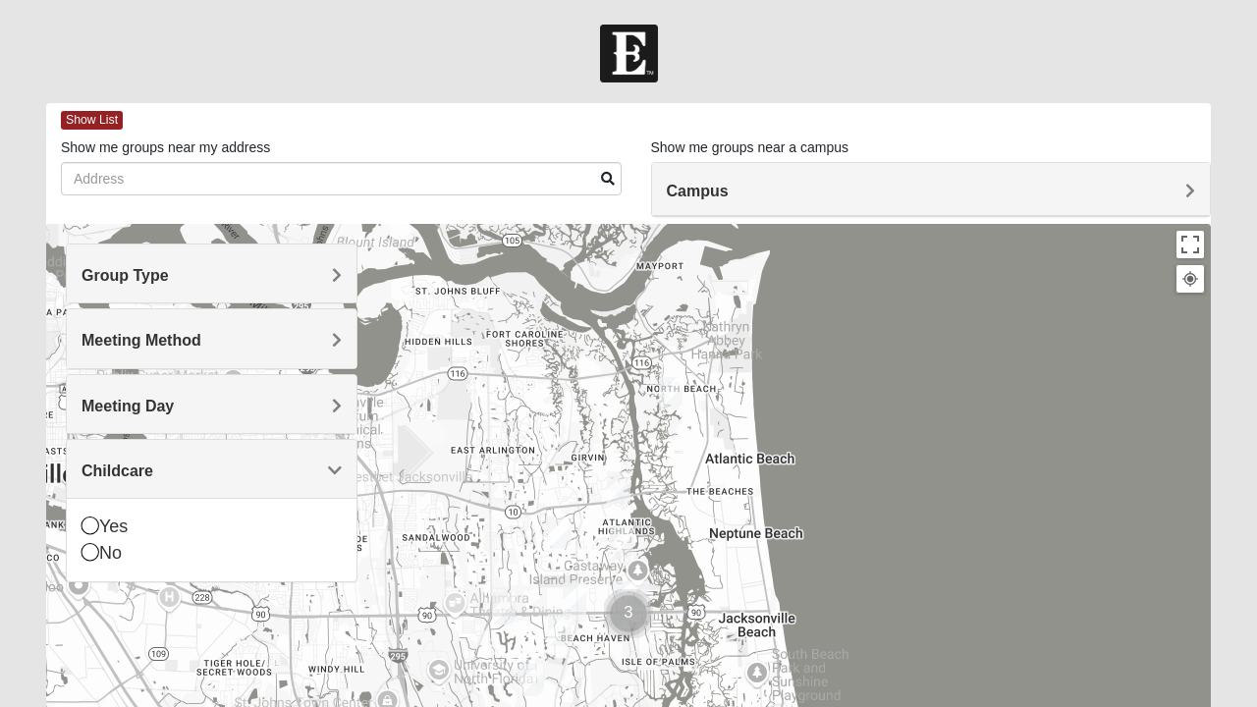
click at [316, 269] on h4 "Group Type" at bounding box center [211, 275] width 260 height 19
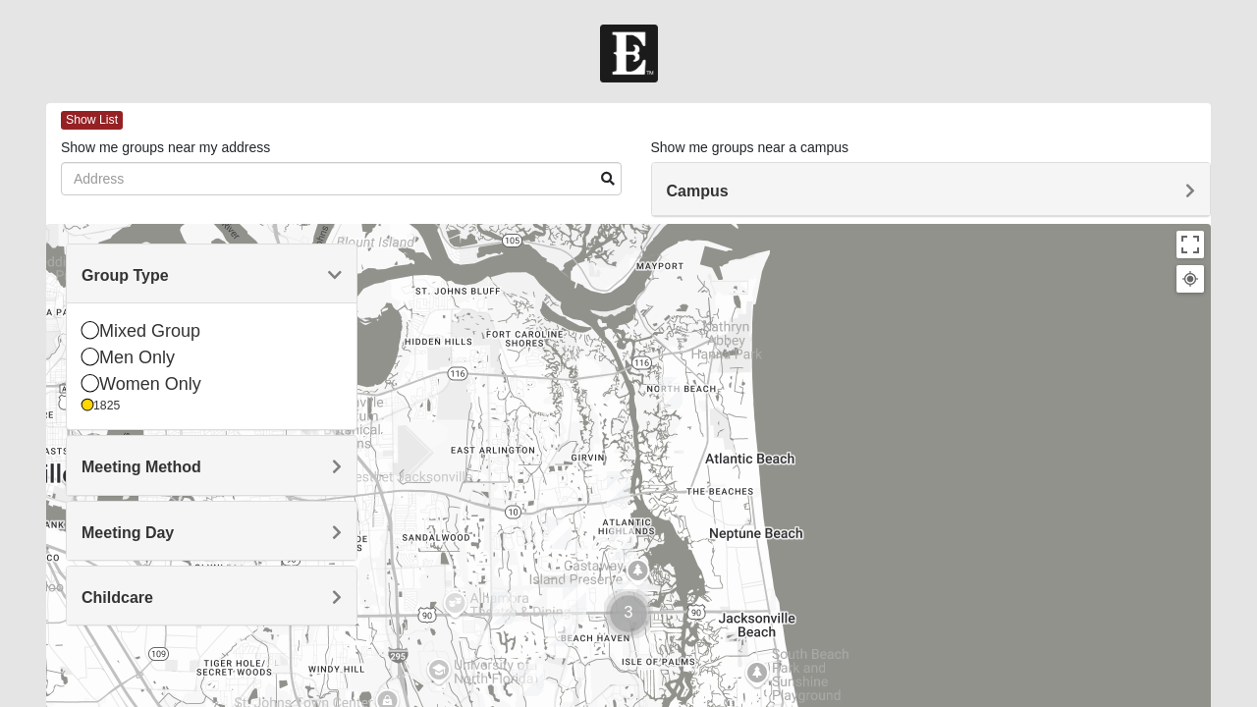
click at [169, 271] on span "Group Type" at bounding box center [124, 275] width 87 height 17
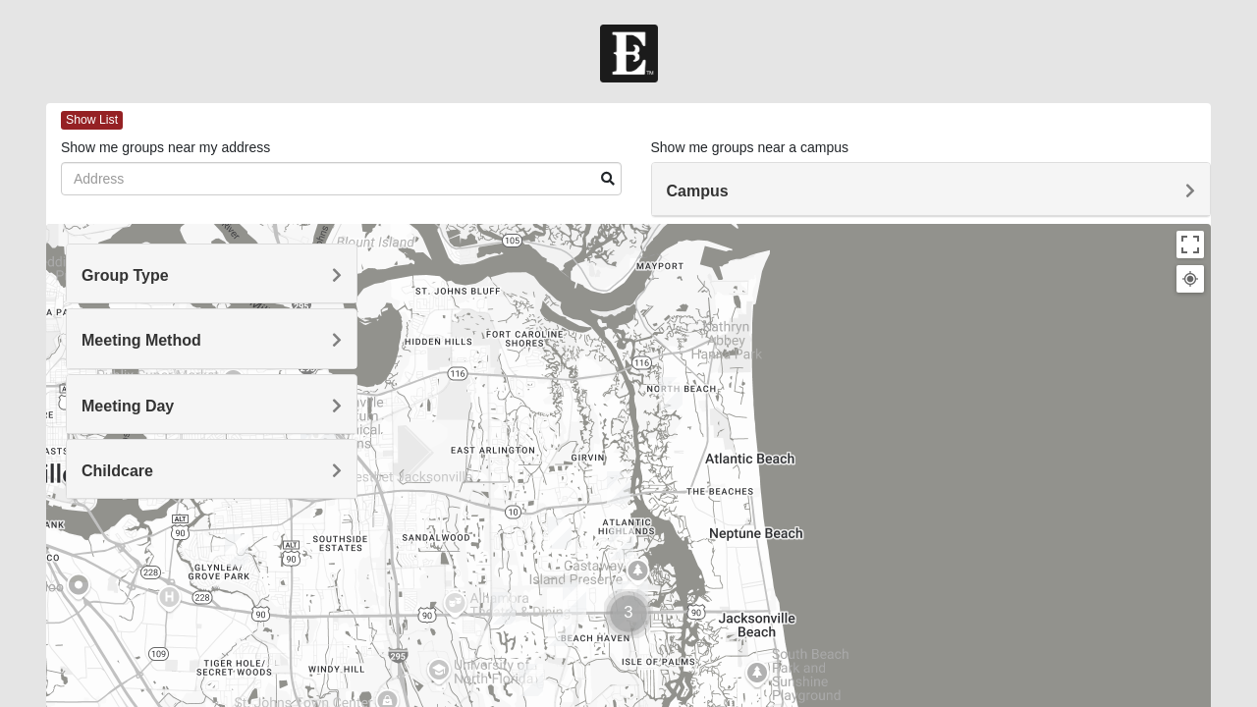
click at [198, 340] on span "Meeting Method" at bounding box center [141, 340] width 120 height 17
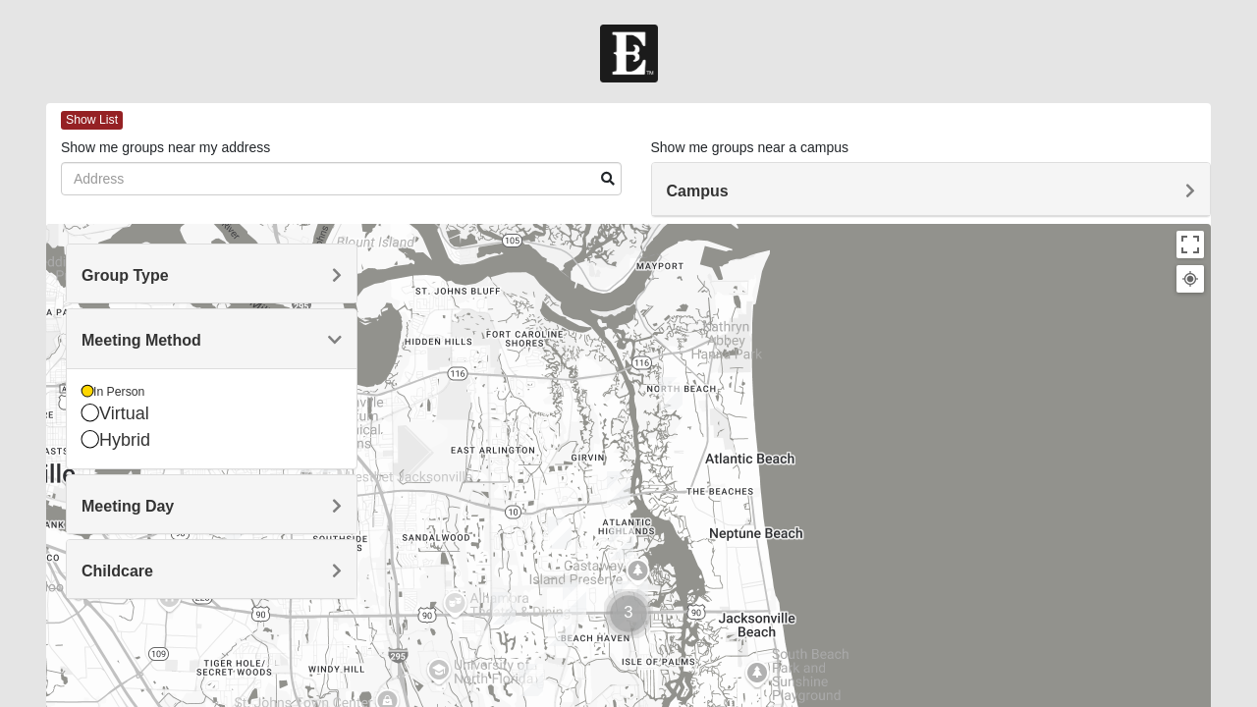
click at [101, 428] on div "Hybrid" at bounding box center [211, 440] width 260 height 27
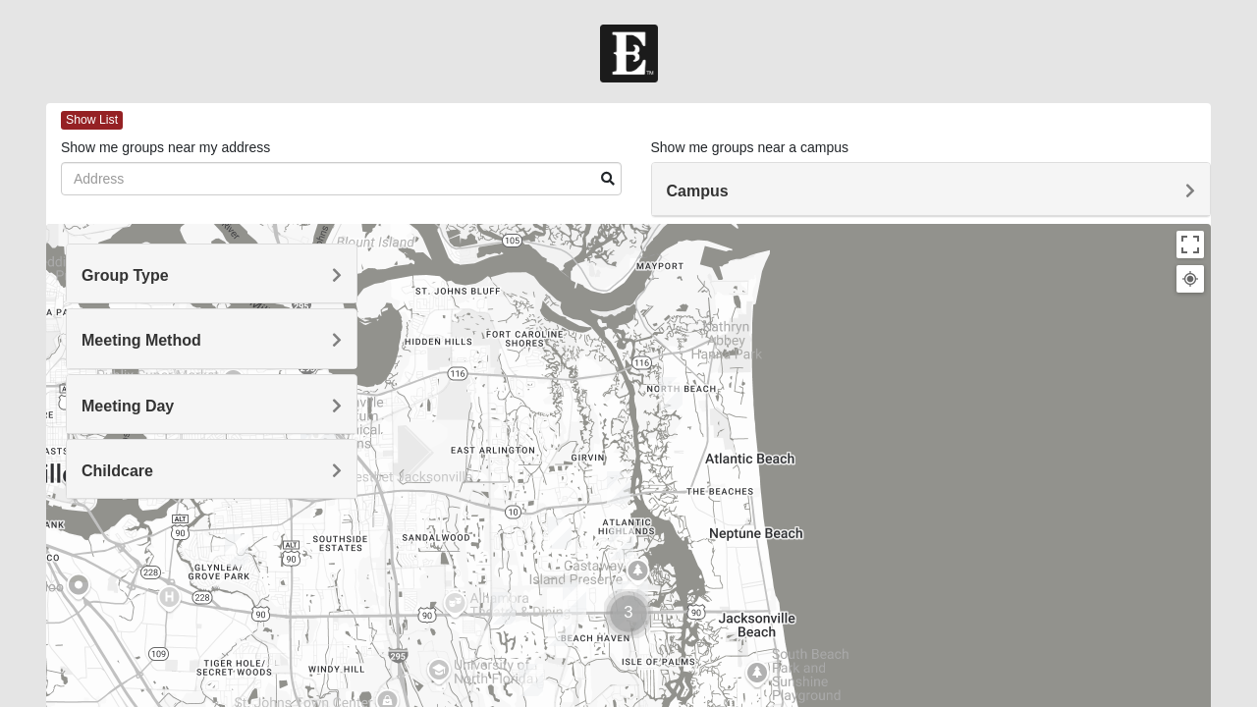
click at [103, 413] on span "Meeting Day" at bounding box center [127, 406] width 92 height 17
click at [201, 336] on span "Meeting Method" at bounding box center [141, 340] width 120 height 17
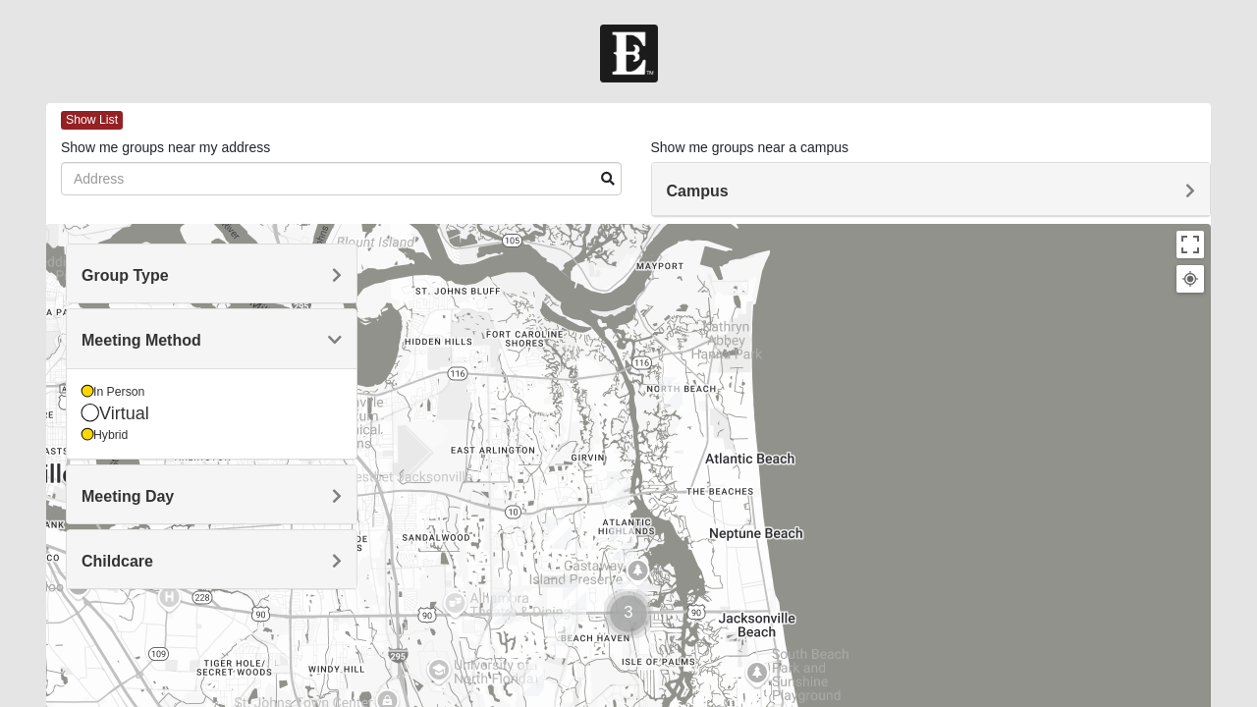
click at [98, 390] on div "In Person" at bounding box center [211, 392] width 260 height 17
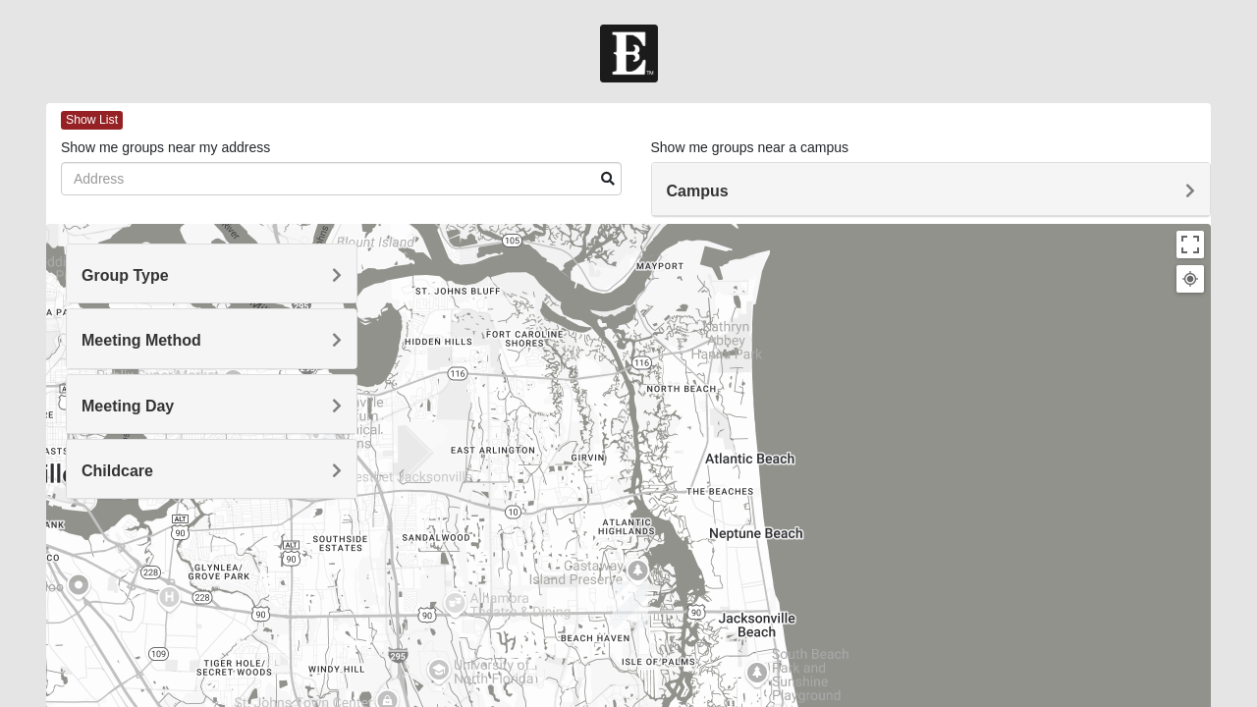
click at [342, 348] on div "Meeting Method" at bounding box center [212, 338] width 290 height 58
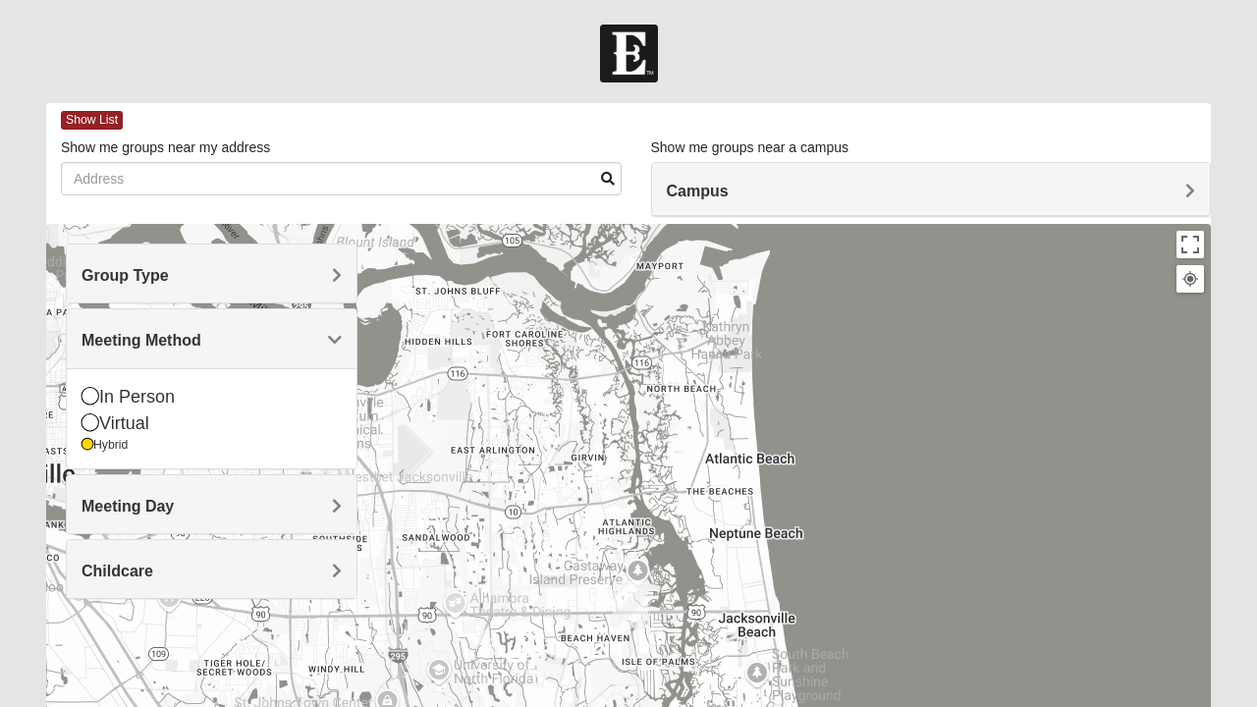
click at [93, 428] on icon at bounding box center [90, 422] width 18 height 18
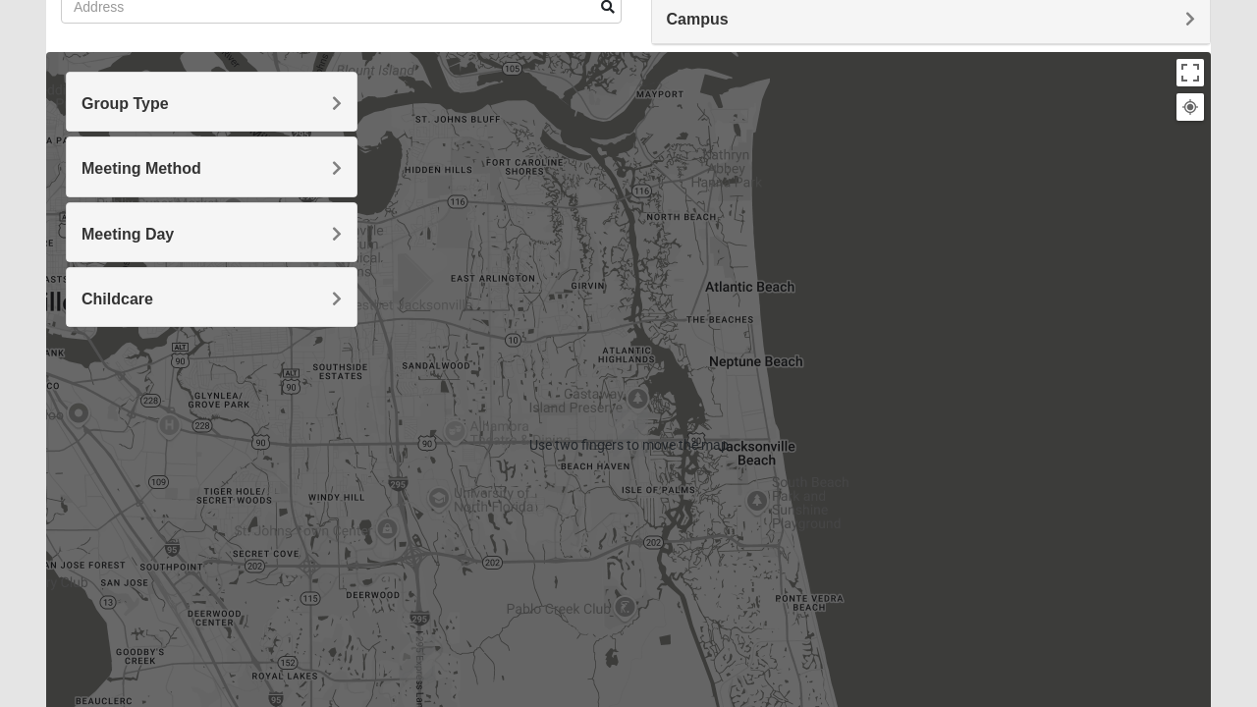
scroll to position [169, 0]
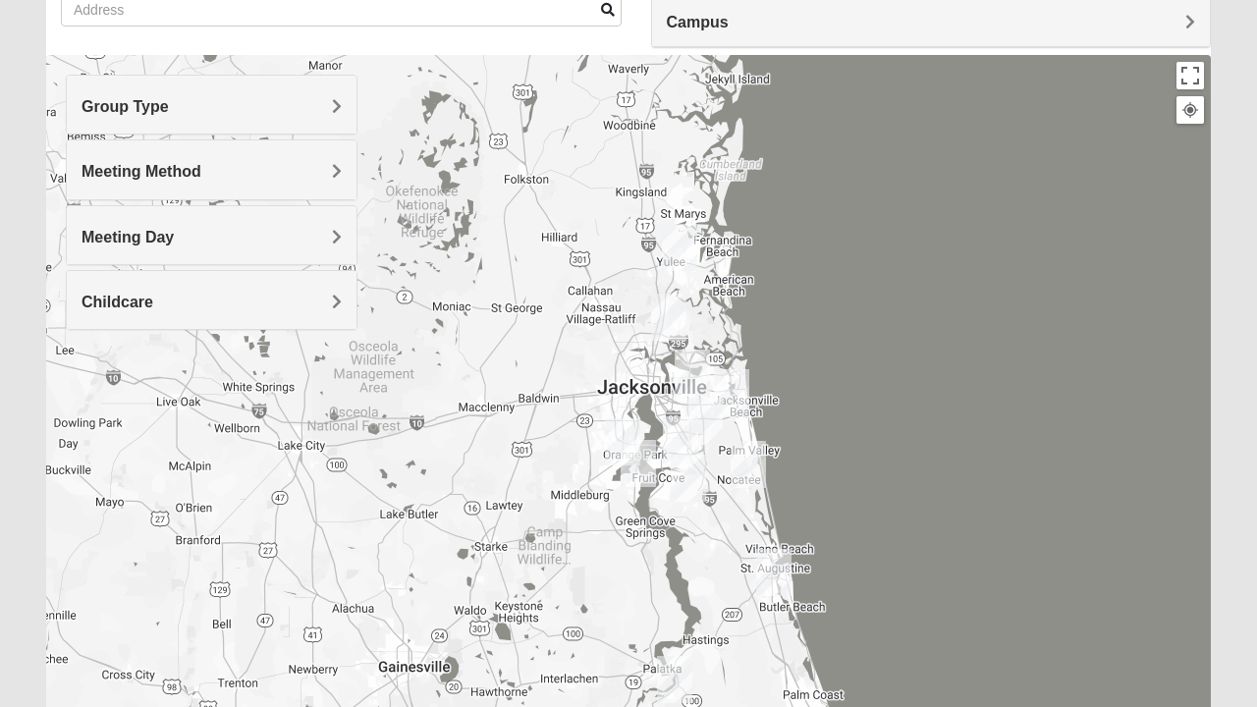
click at [342, 106] on div "Group Type" at bounding box center [212, 105] width 290 height 58
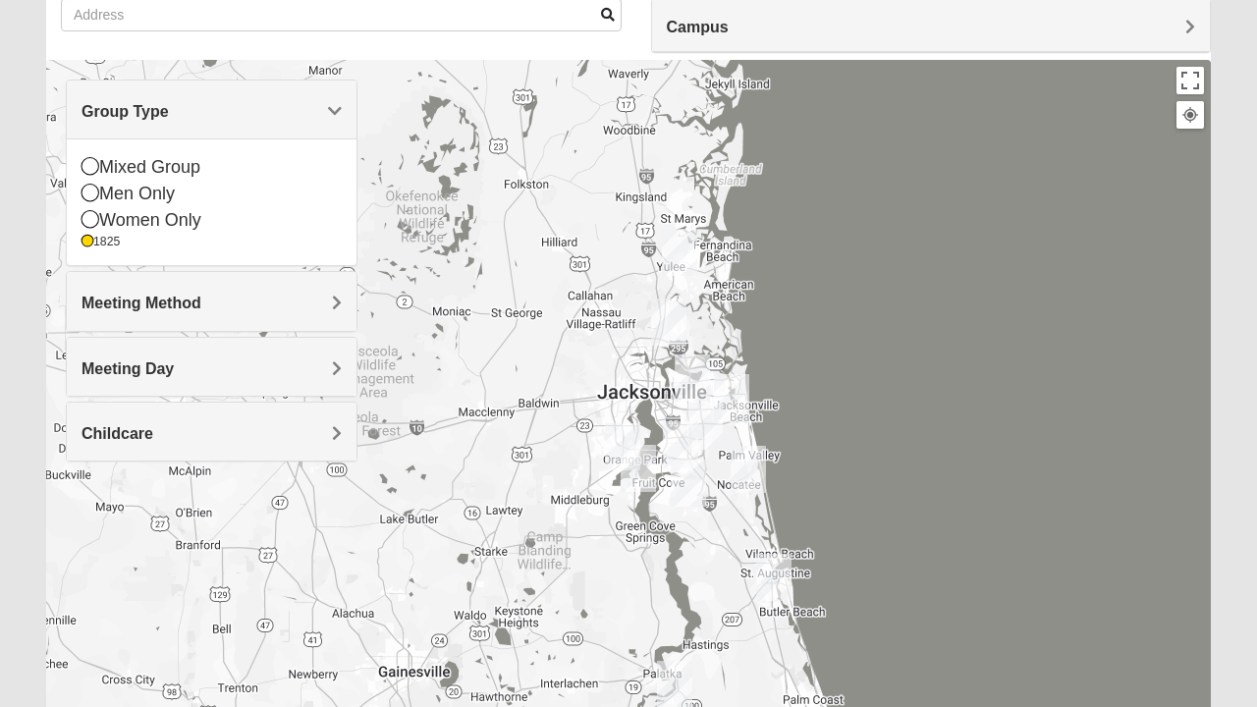
scroll to position [161, 0]
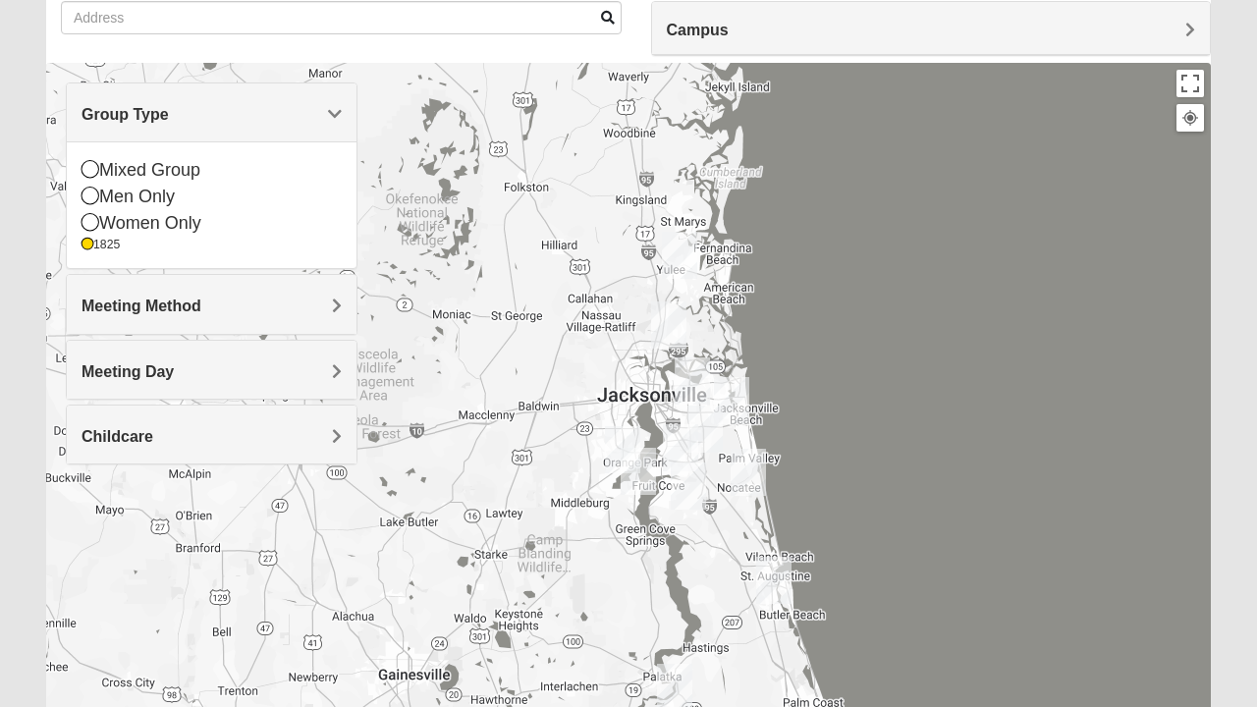
click at [99, 174] on div "Mixed Group" at bounding box center [211, 170] width 260 height 27
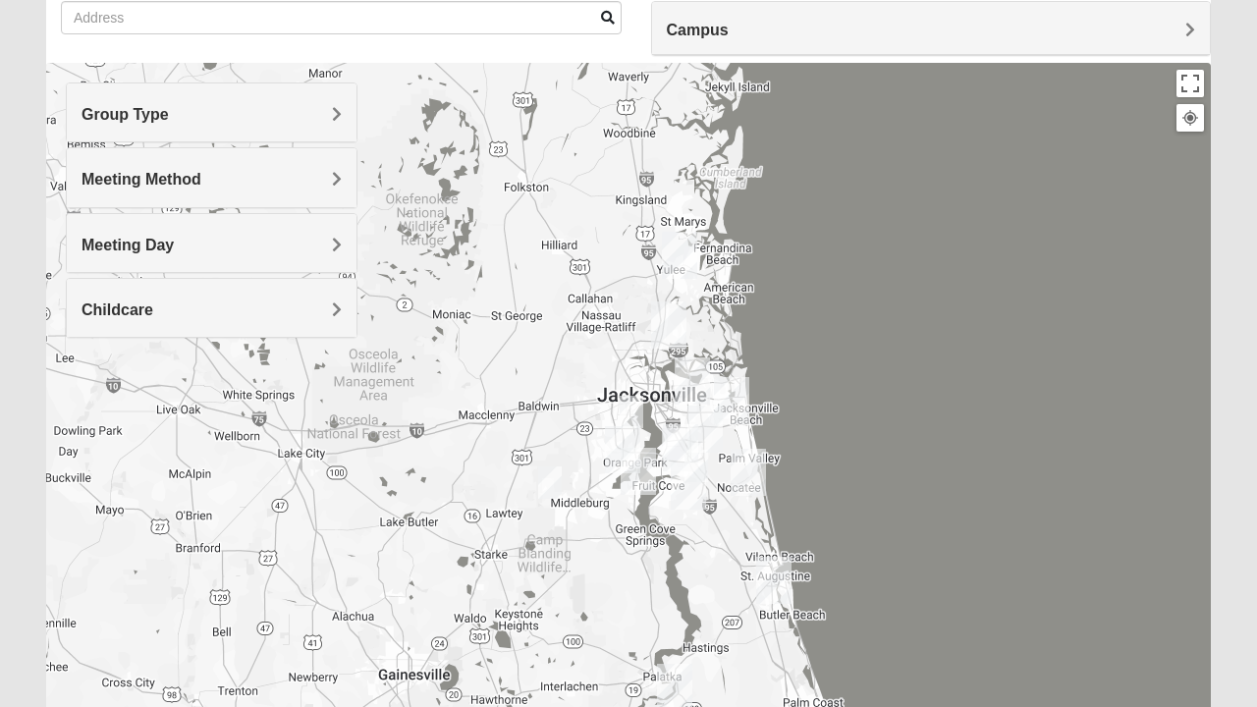
click at [345, 120] on div "Group Type" at bounding box center [212, 112] width 290 height 58
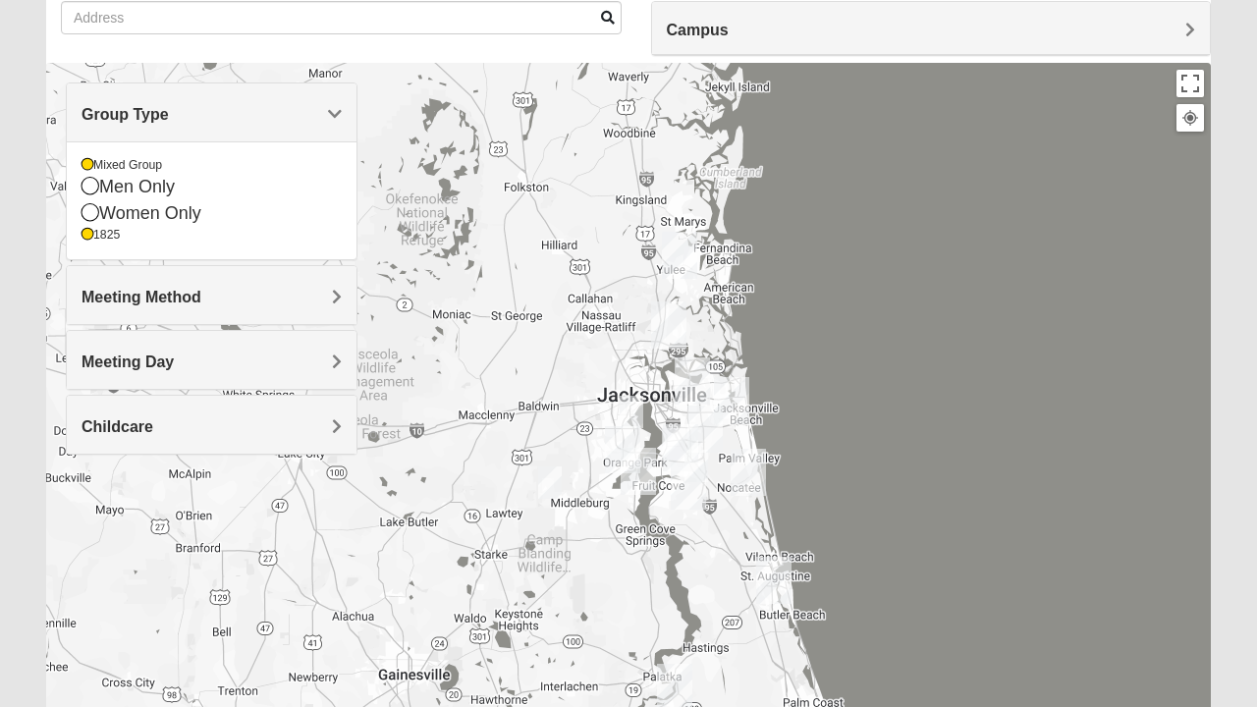
click at [92, 239] on icon at bounding box center [87, 235] width 12 height 12
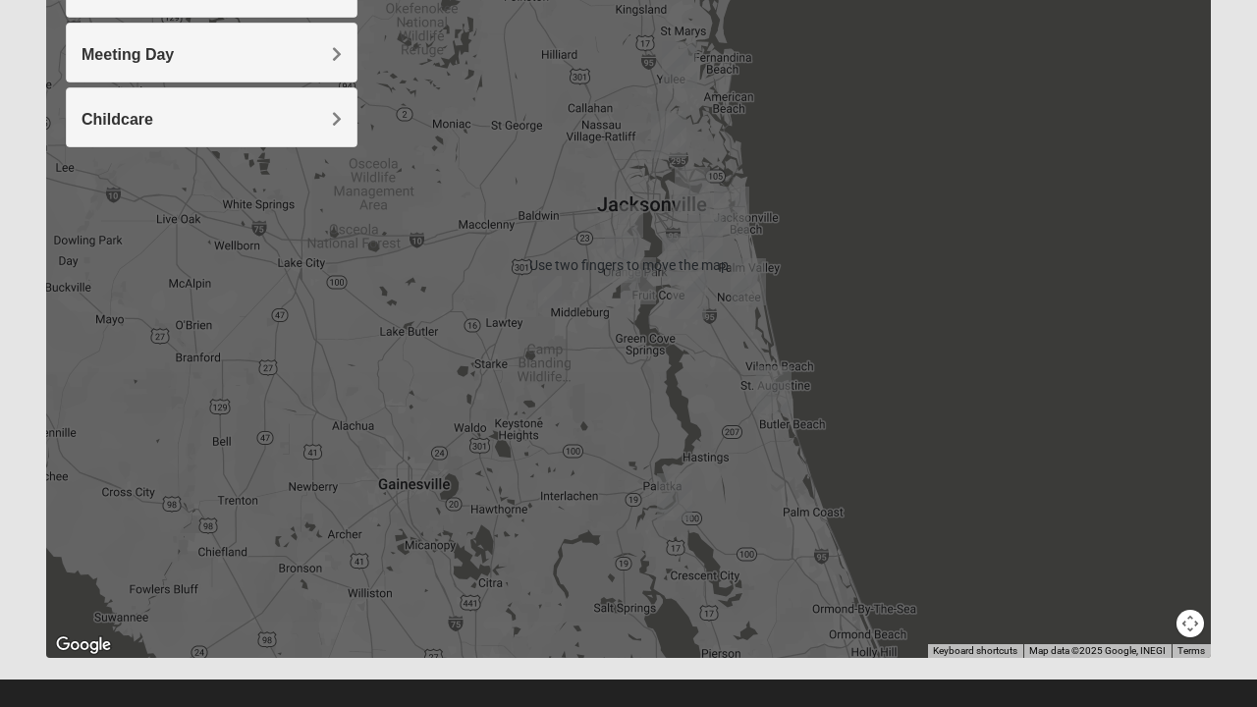
scroll to position [374, 0]
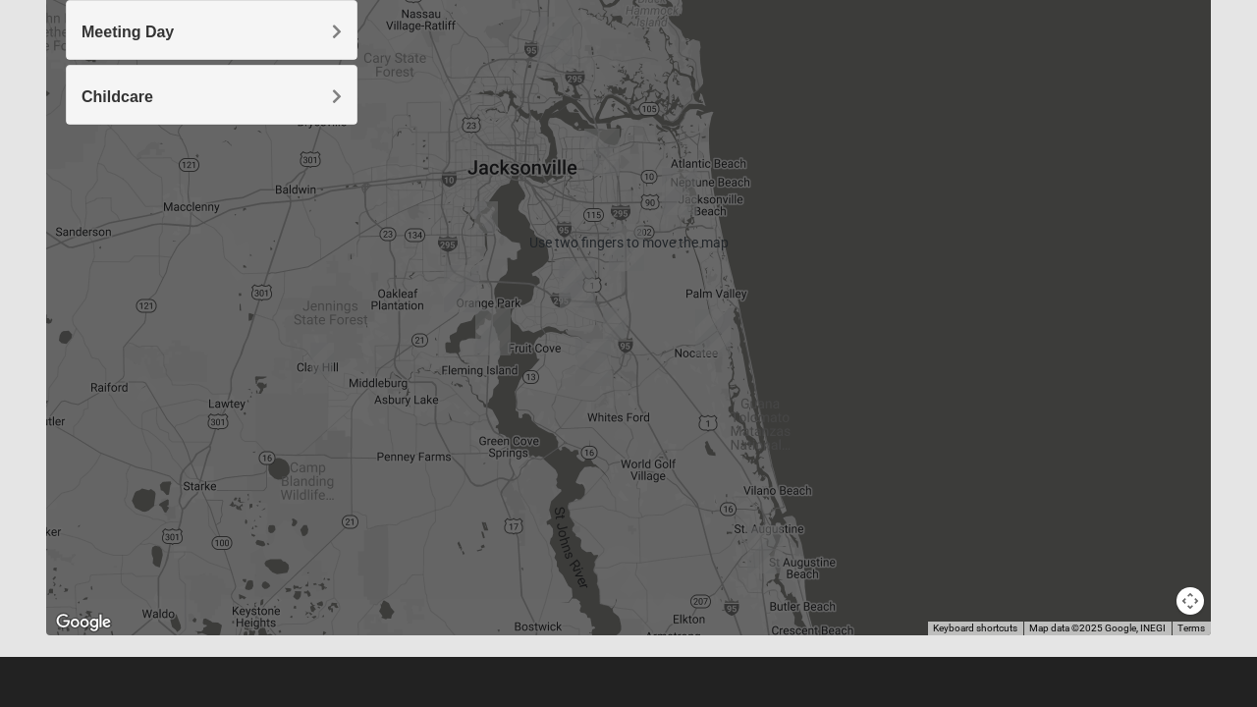
click at [812, 249] on div at bounding box center [628, 242] width 1164 height 785
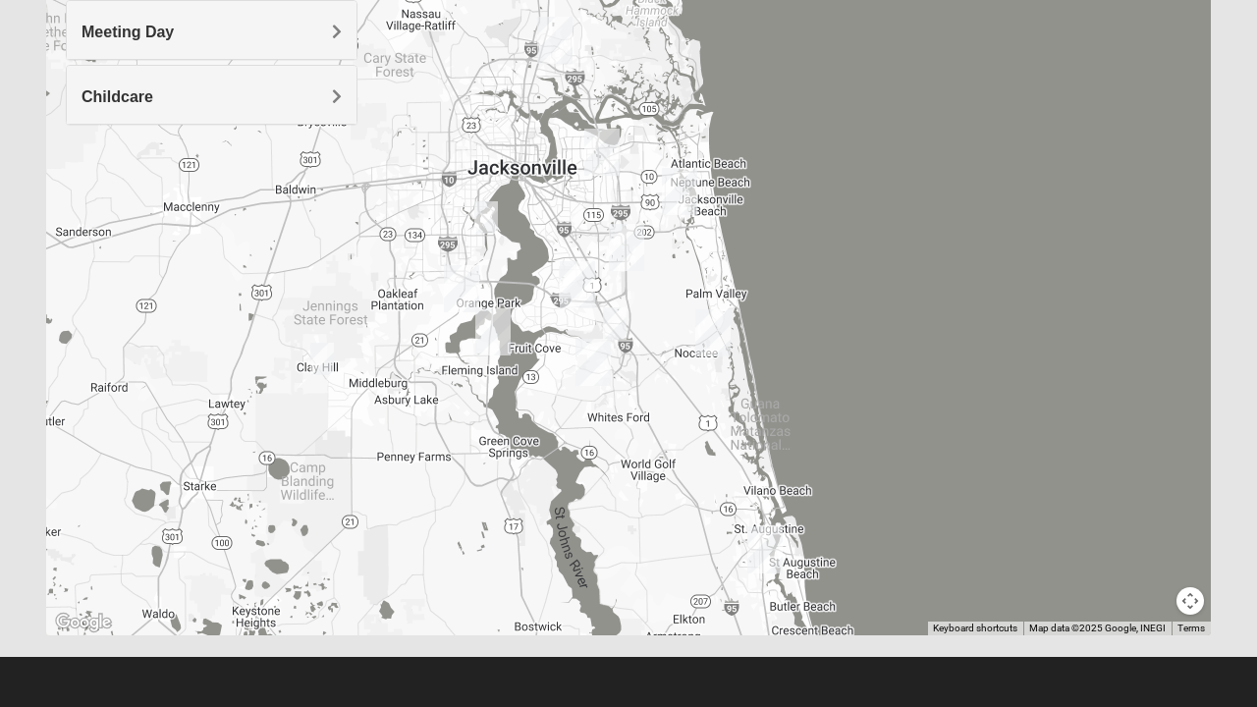
click at [493, 216] on img "Mixed Schneider 32210" at bounding box center [485, 217] width 39 height 48
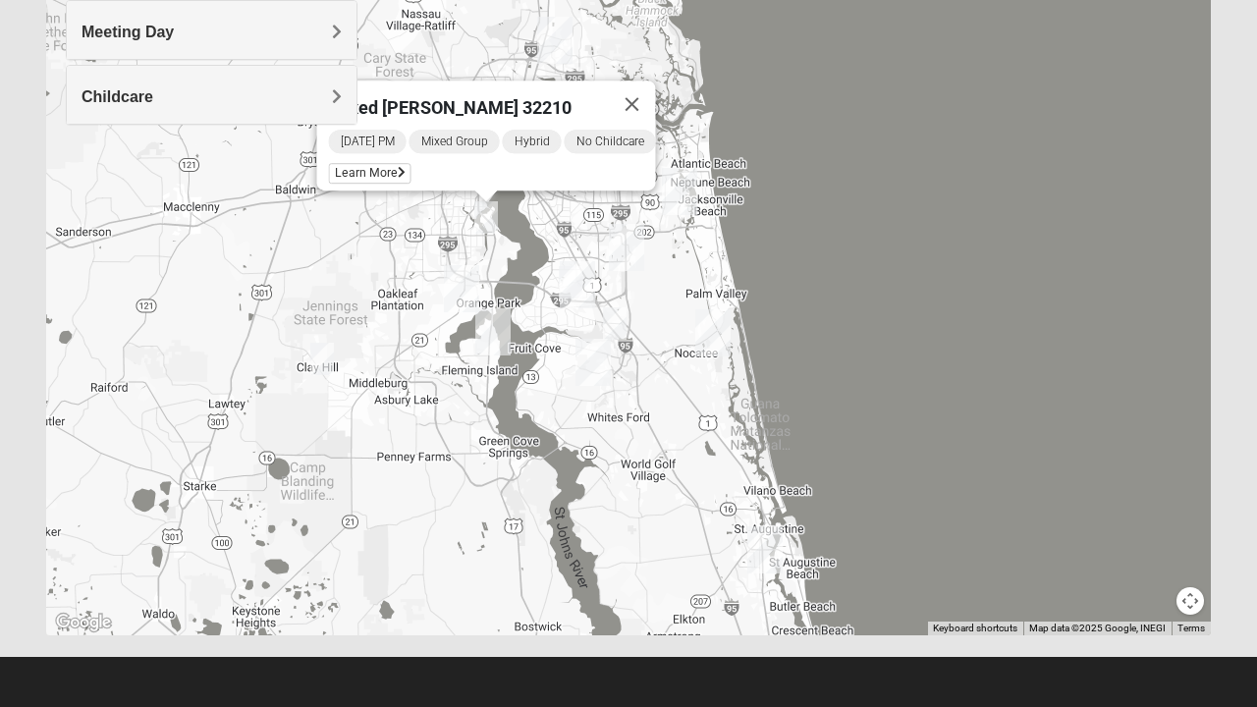
click at [367, 165] on span "Learn More" at bounding box center [370, 173] width 82 height 21
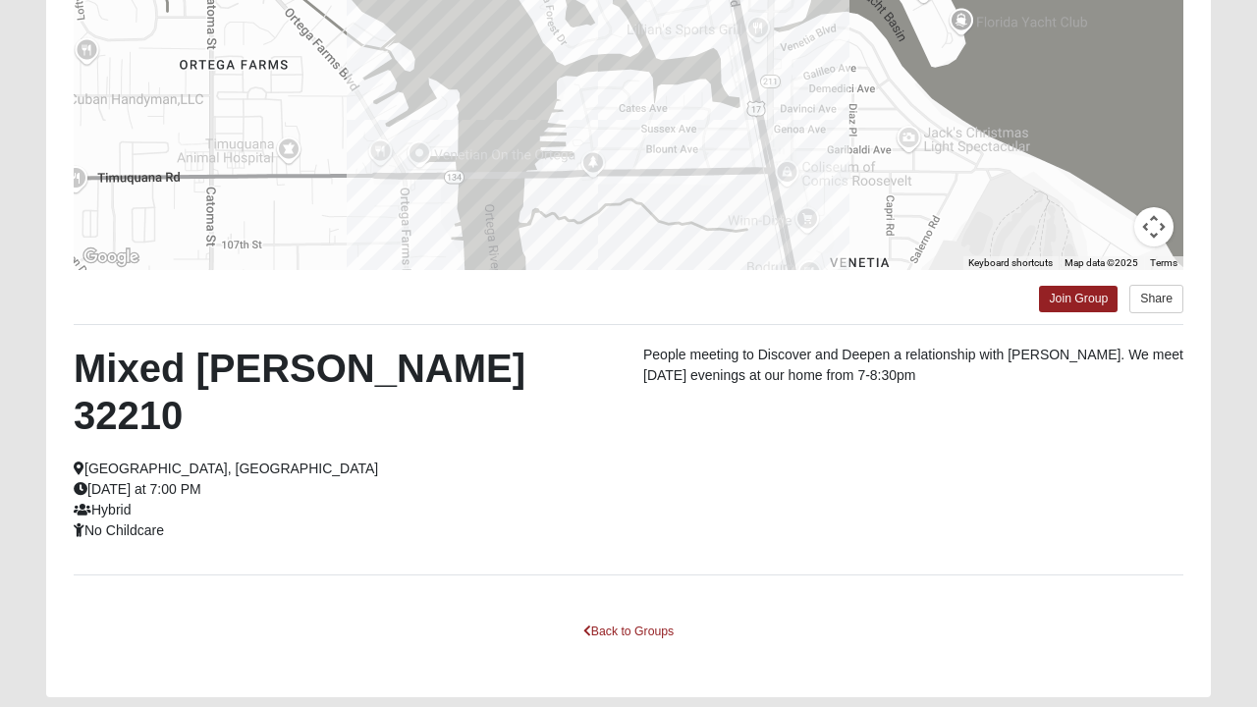
scroll to position [349, 0]
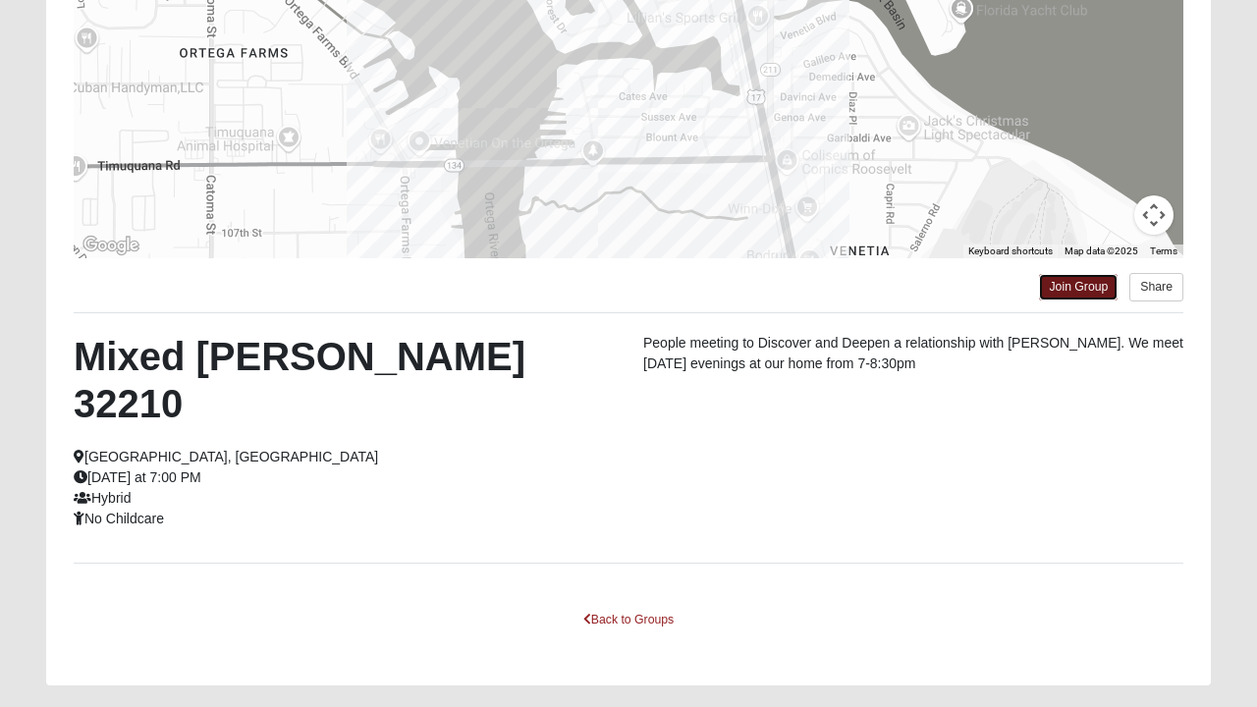
click at [1095, 284] on link "Join Group" at bounding box center [1078, 287] width 79 height 27
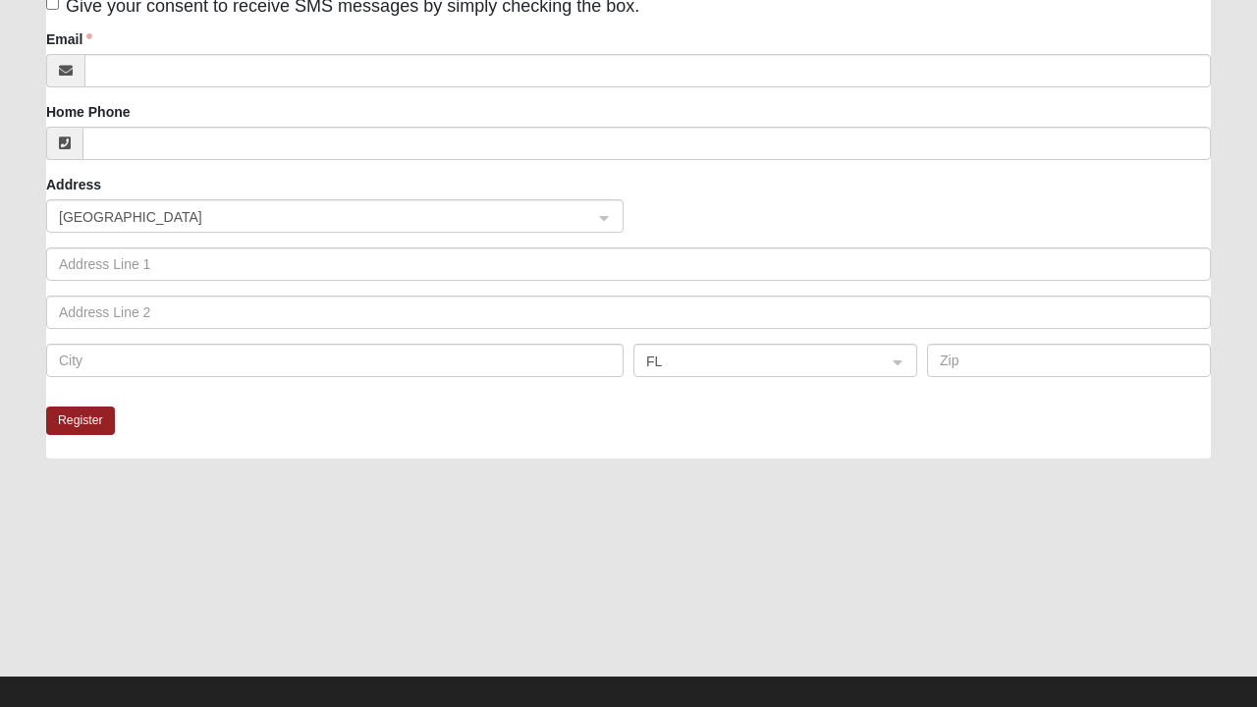
scroll to position [459, 0]
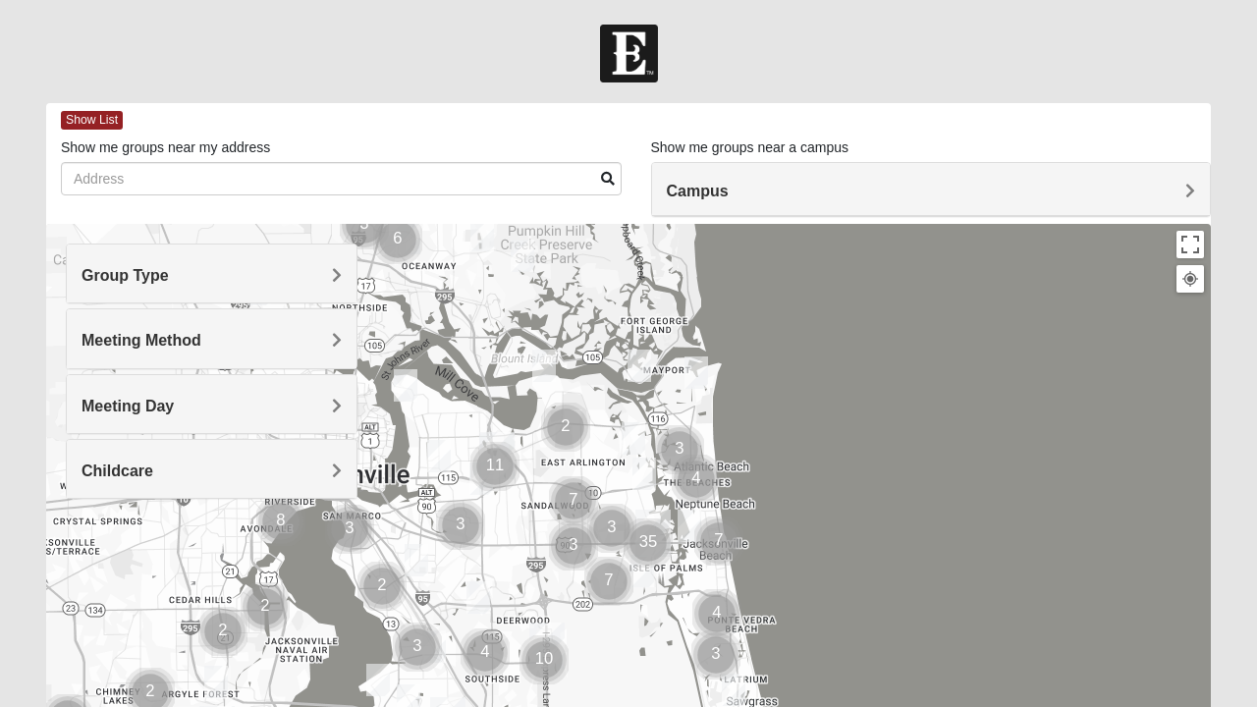
click at [470, 601] on img "Mens Bailey" at bounding box center [477, 597] width 39 height 48
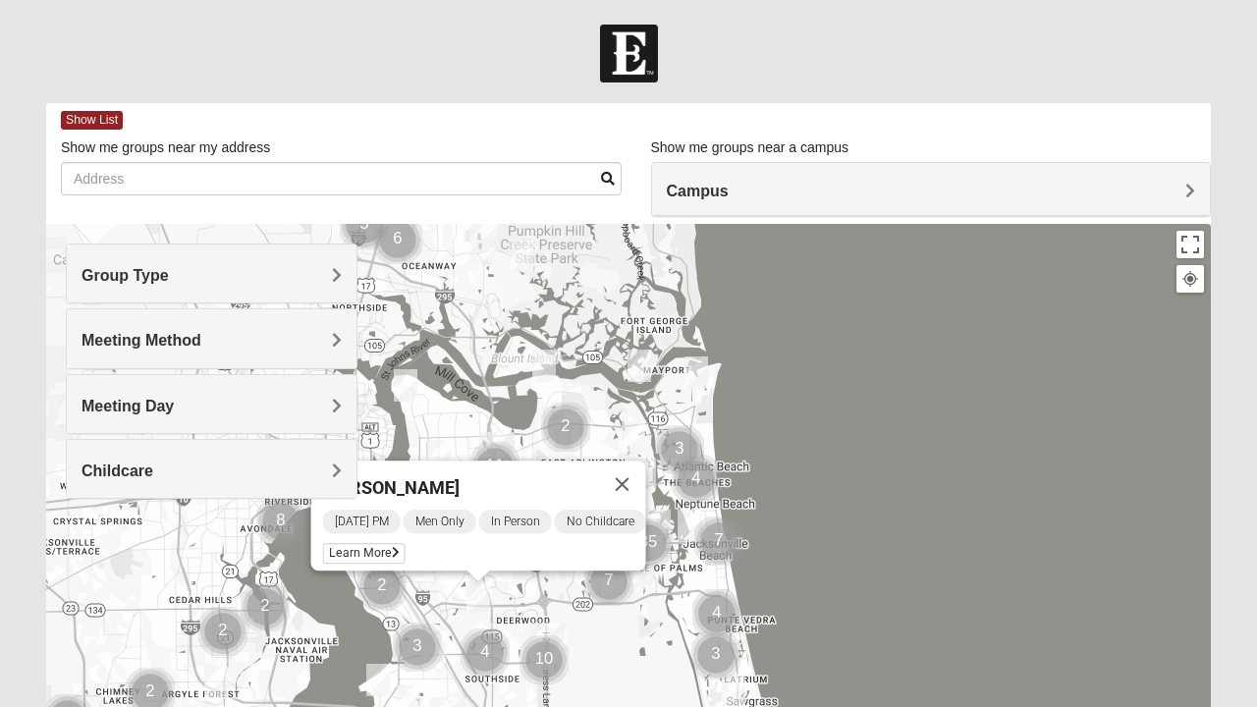
click at [439, 651] on div "To navigate, press the arrow keys. Mens [PERSON_NAME] [DATE] PM Men Only In Per…" at bounding box center [628, 616] width 1164 height 785
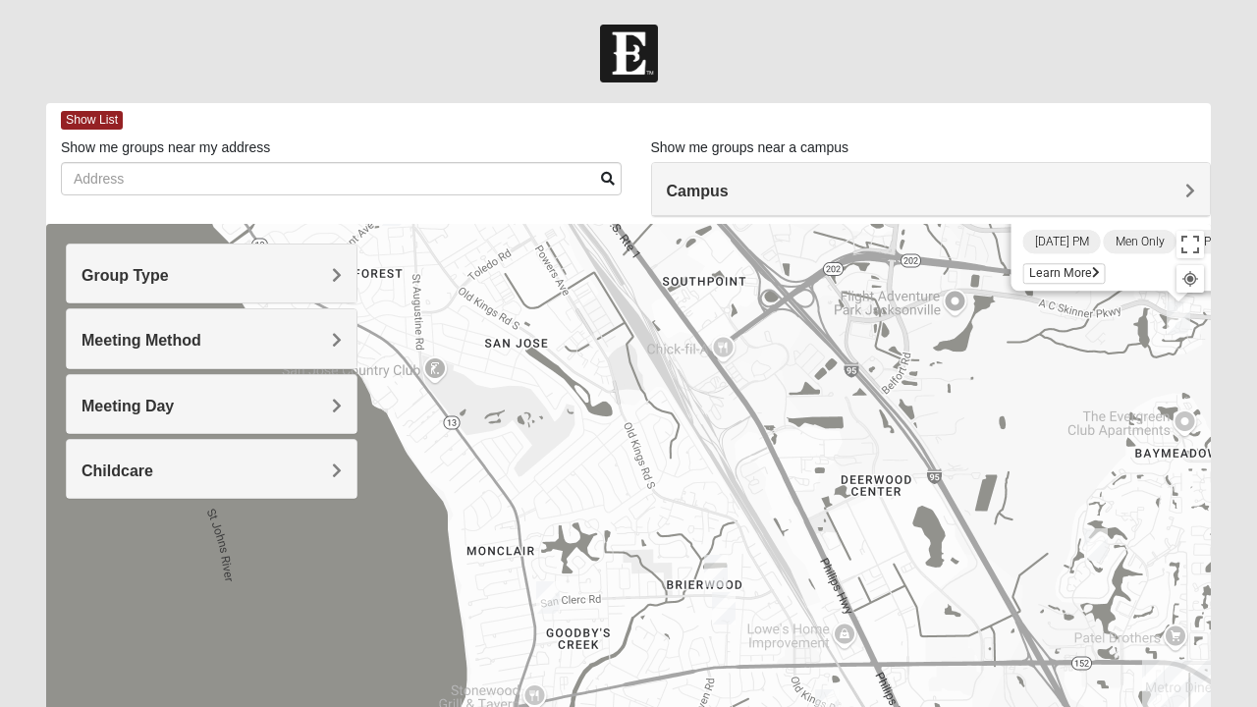
click at [715, 573] on img "Womens Womack 32217" at bounding box center [715, 571] width 39 height 48
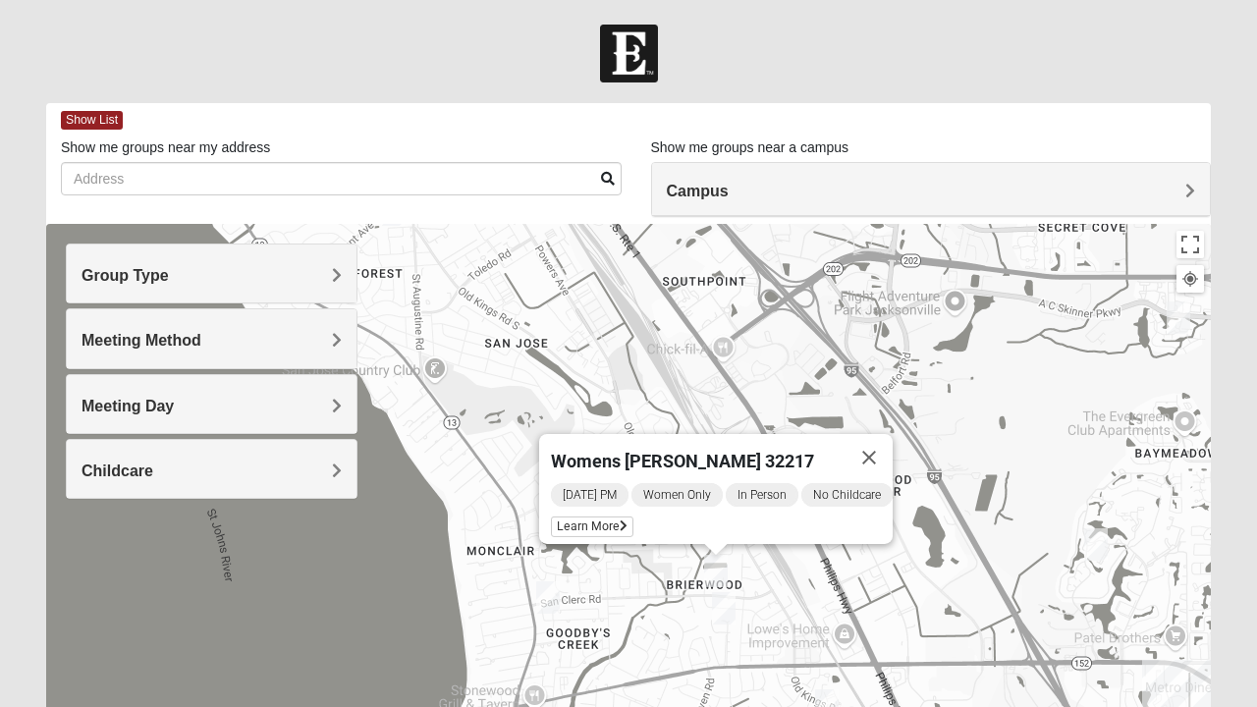
click at [719, 608] on img "Womens Fitzmartin 32217" at bounding box center [723, 608] width 39 height 48
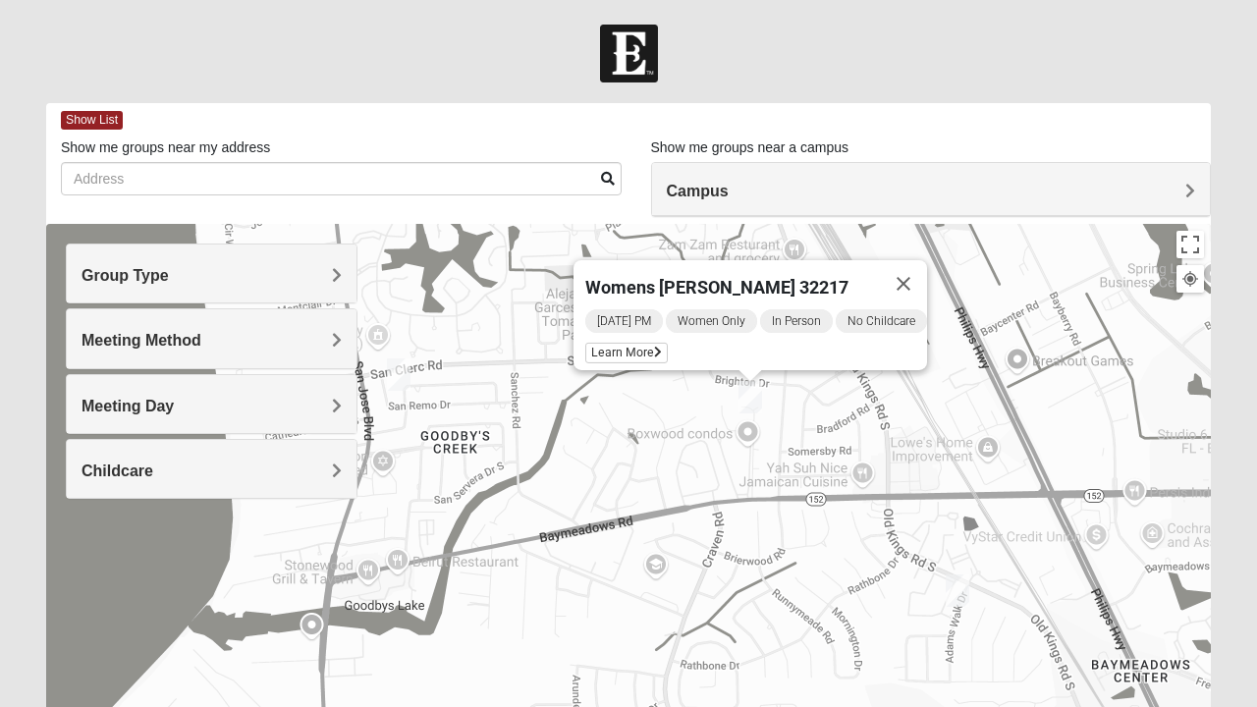
click at [630, 343] on span "Learn More" at bounding box center [626, 353] width 82 height 21
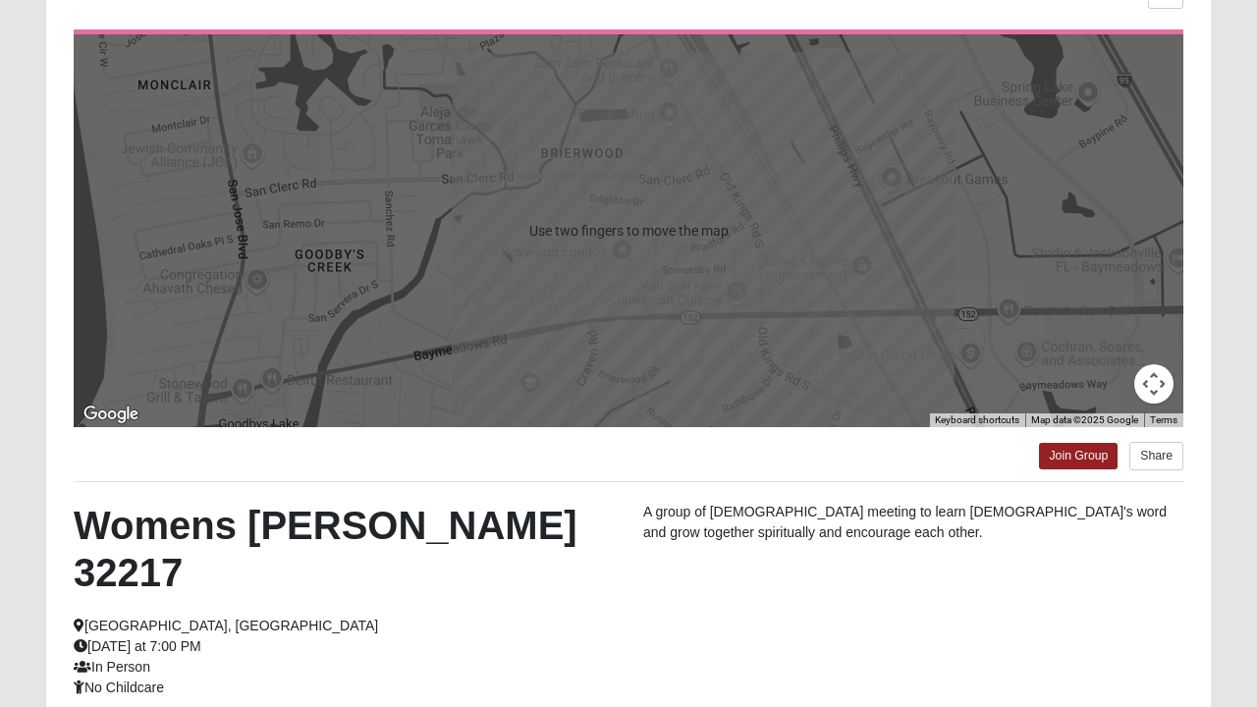
scroll to position [184, 0]
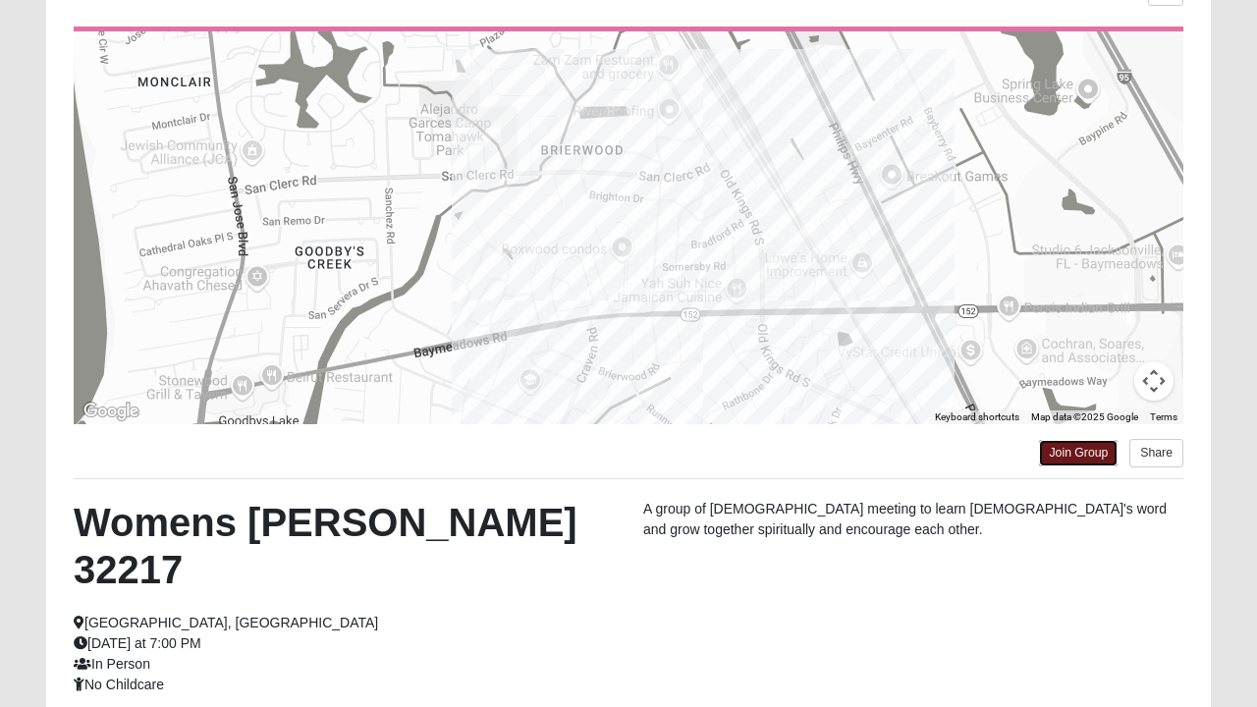
click at [1093, 455] on link "Join Group" at bounding box center [1078, 453] width 79 height 27
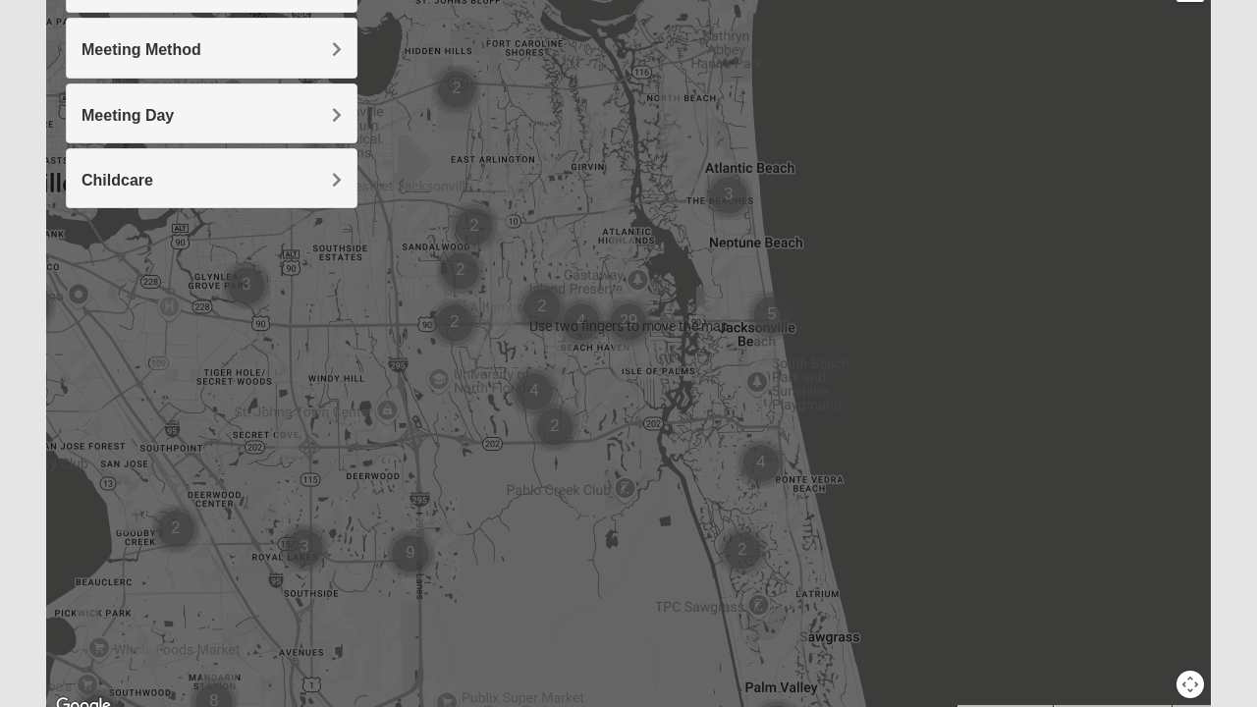
scroll to position [292, 0]
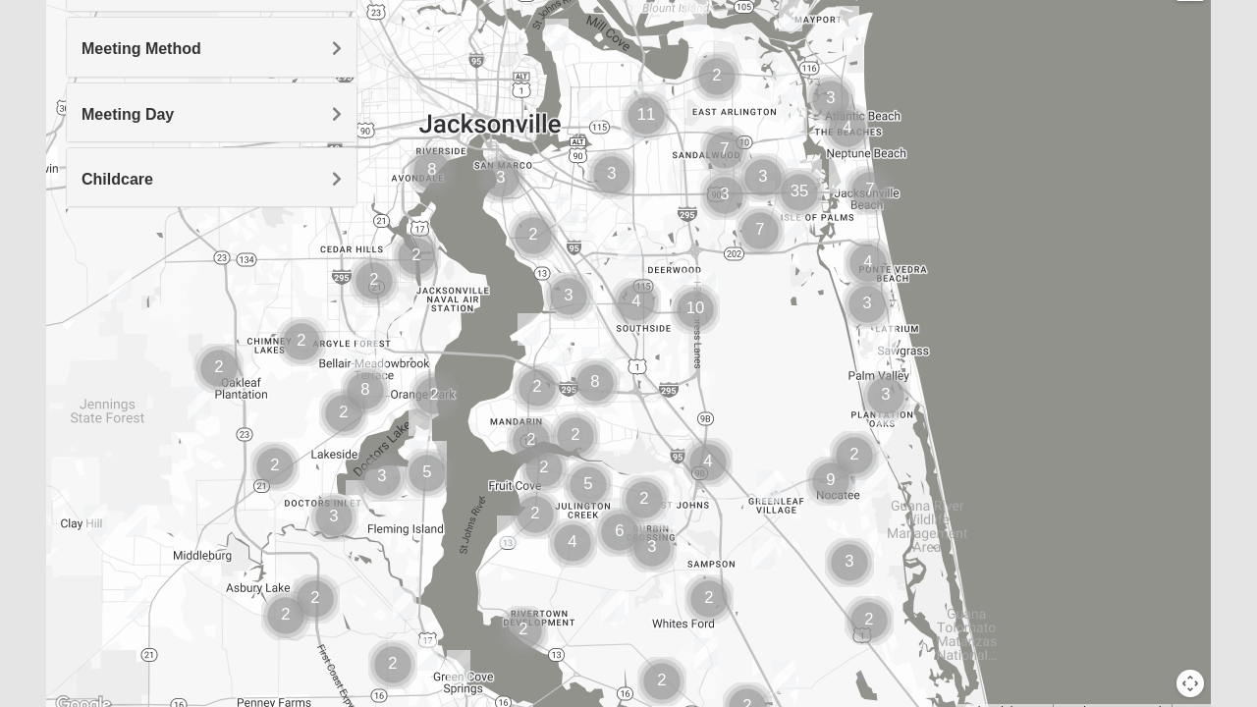
click at [609, 363] on div at bounding box center [628, 324] width 1164 height 785
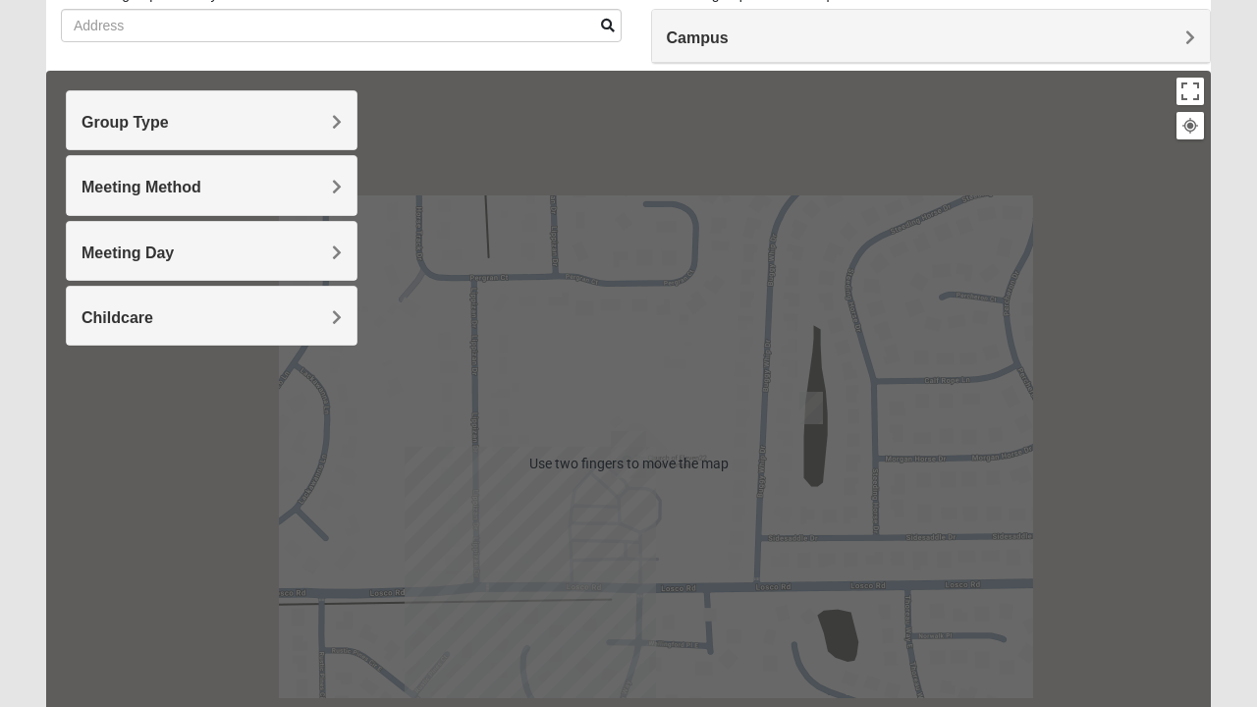
scroll to position [0, 0]
